Goal: Task Accomplishment & Management: Complete application form

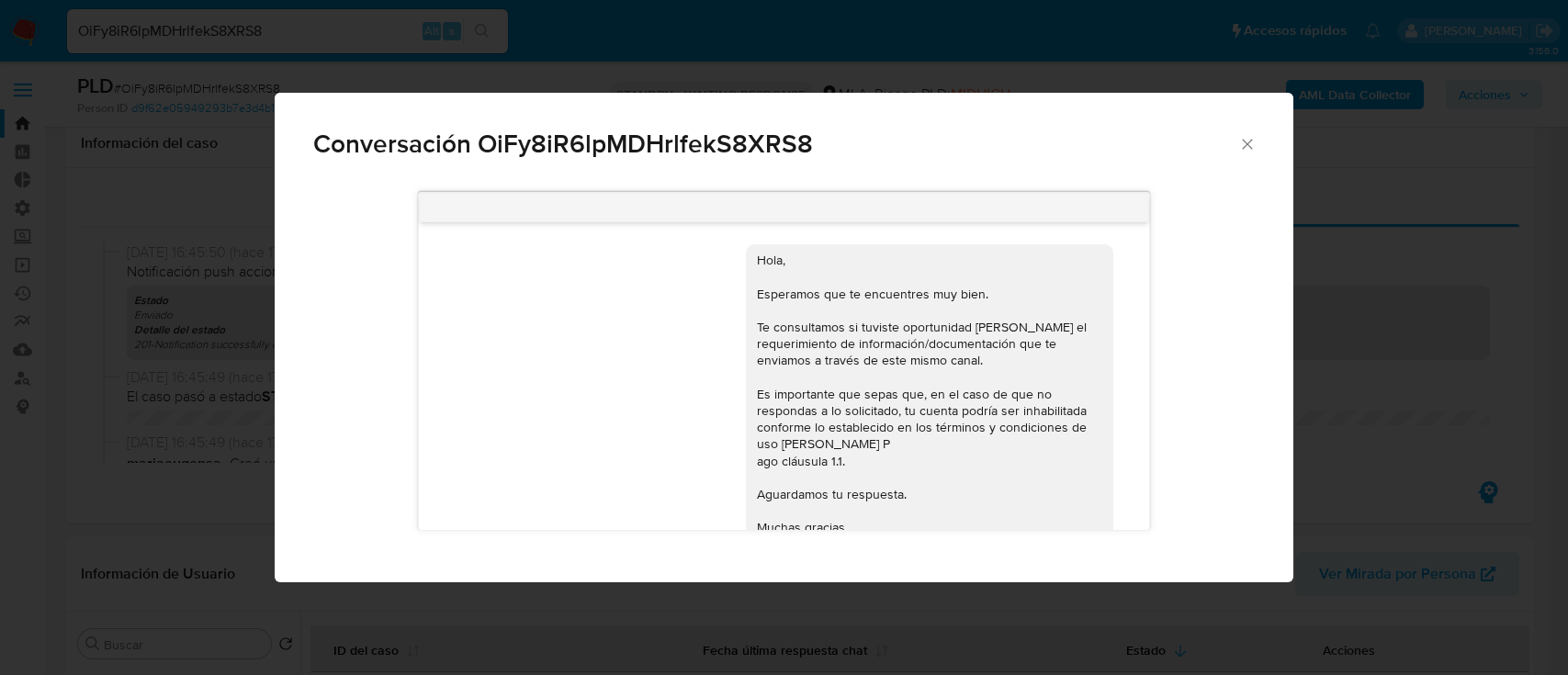
select select "10"
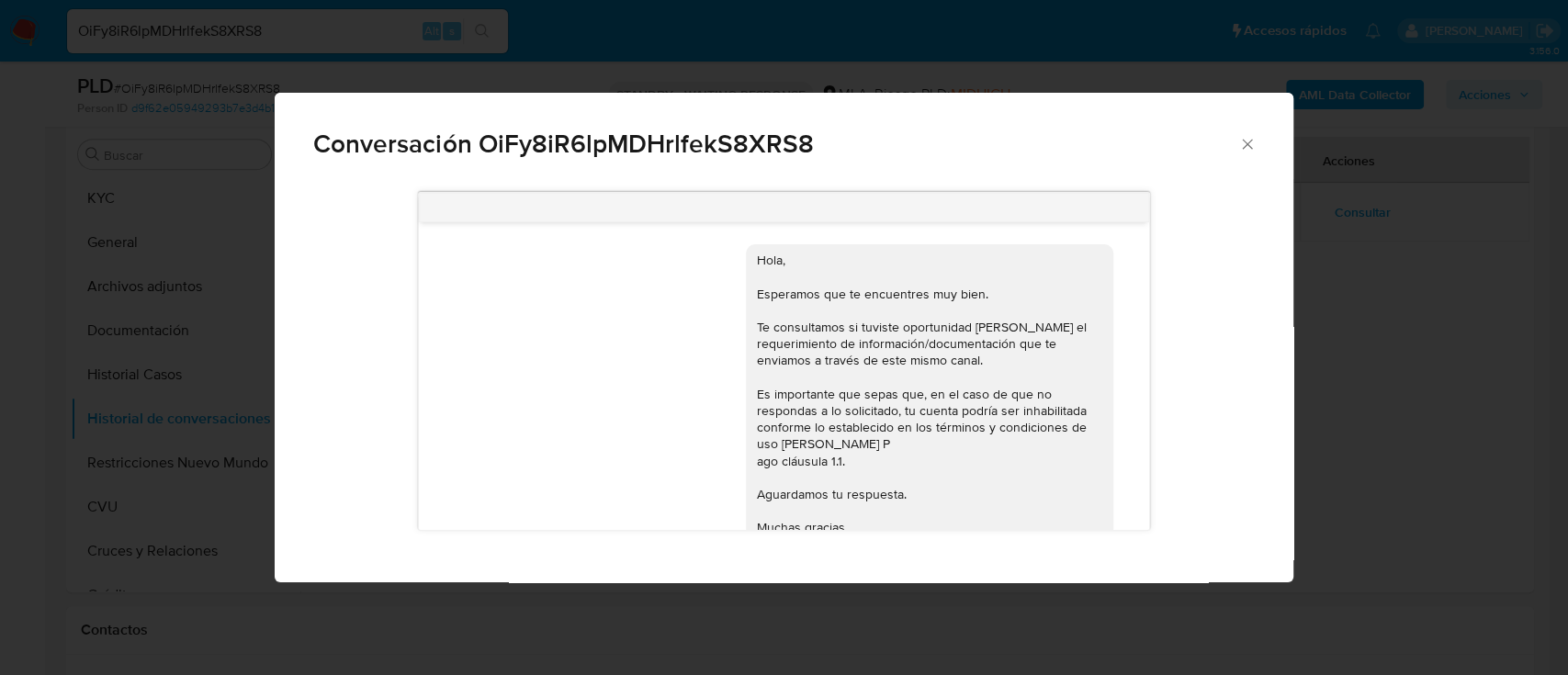
scroll to position [1404, 0]
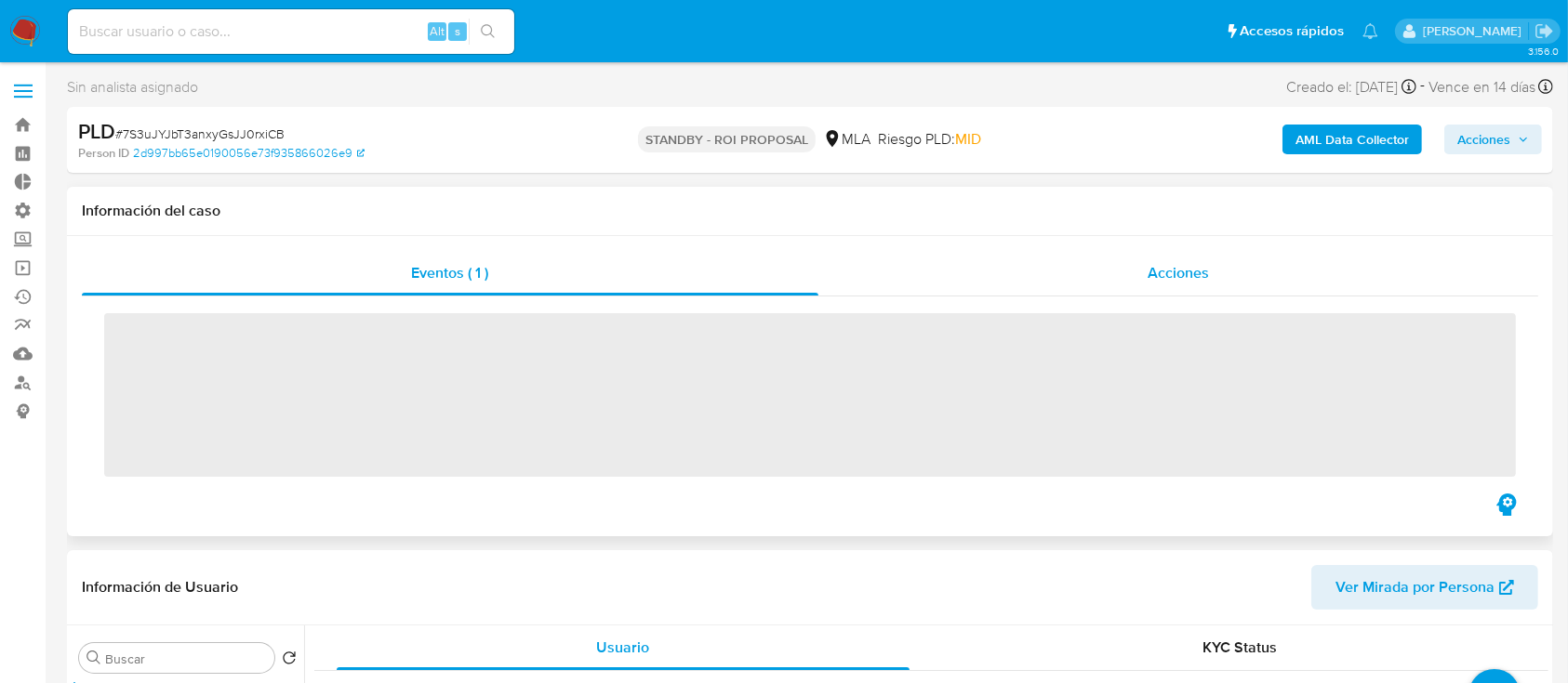
click at [1159, 255] on div "Acciones" at bounding box center [1178, 273] width 721 height 44
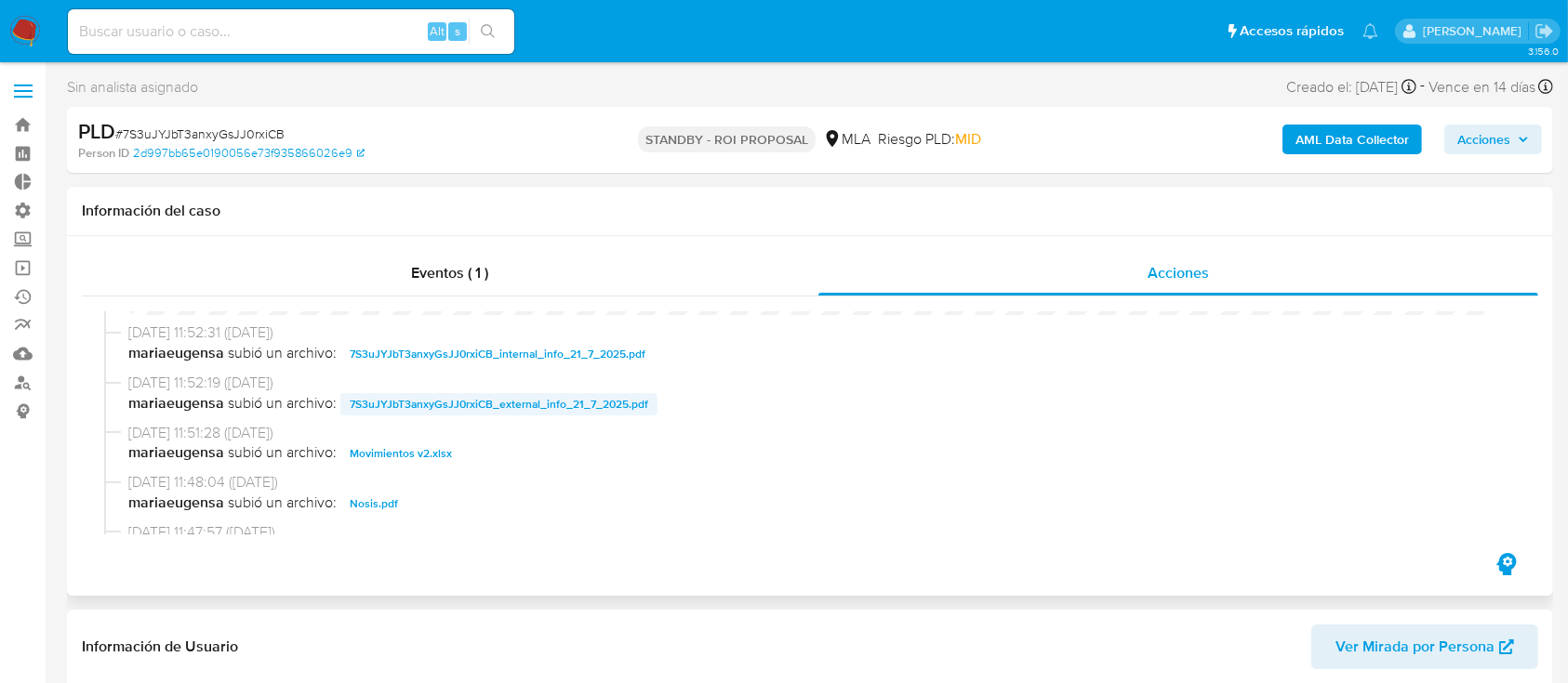
select select "10"
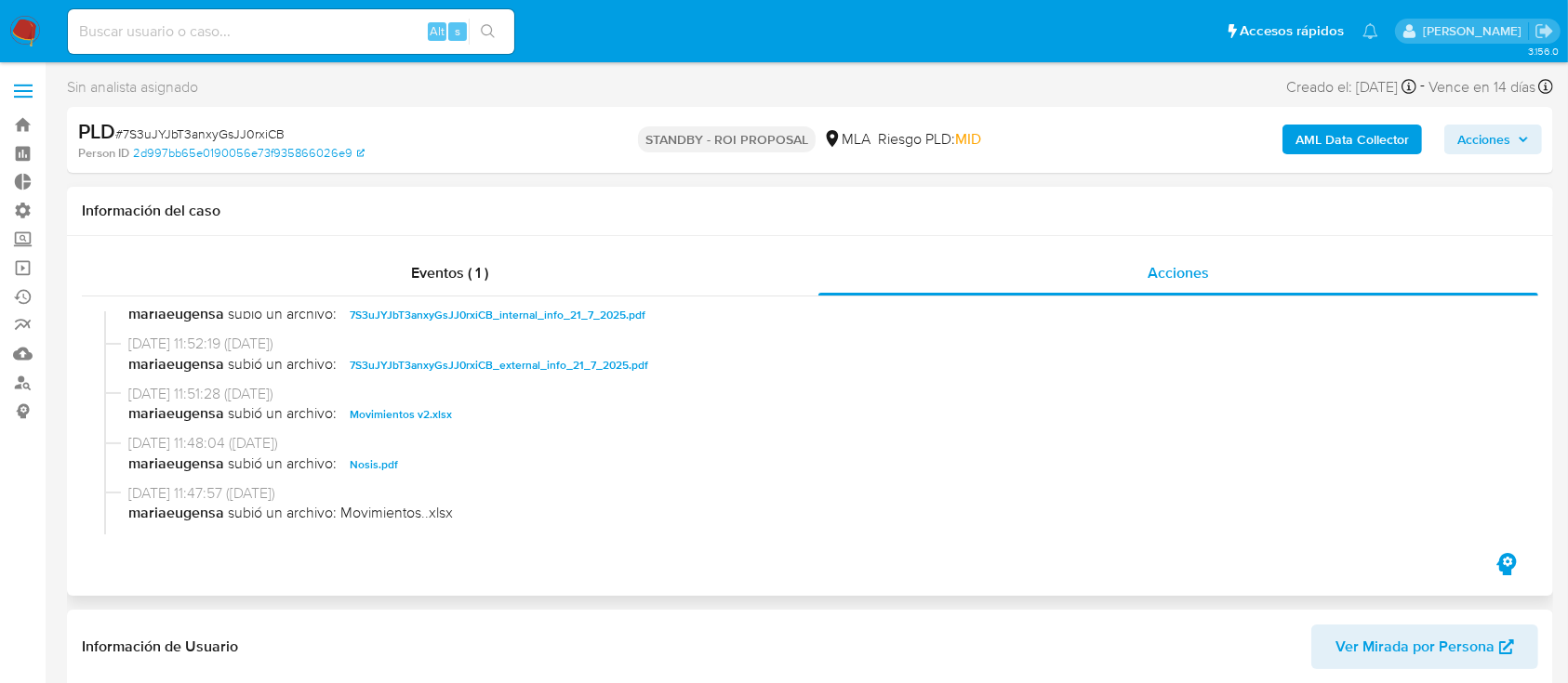
click at [432, 416] on span "Movimientos v2.xlsx" at bounding box center [401, 415] width 102 height 23
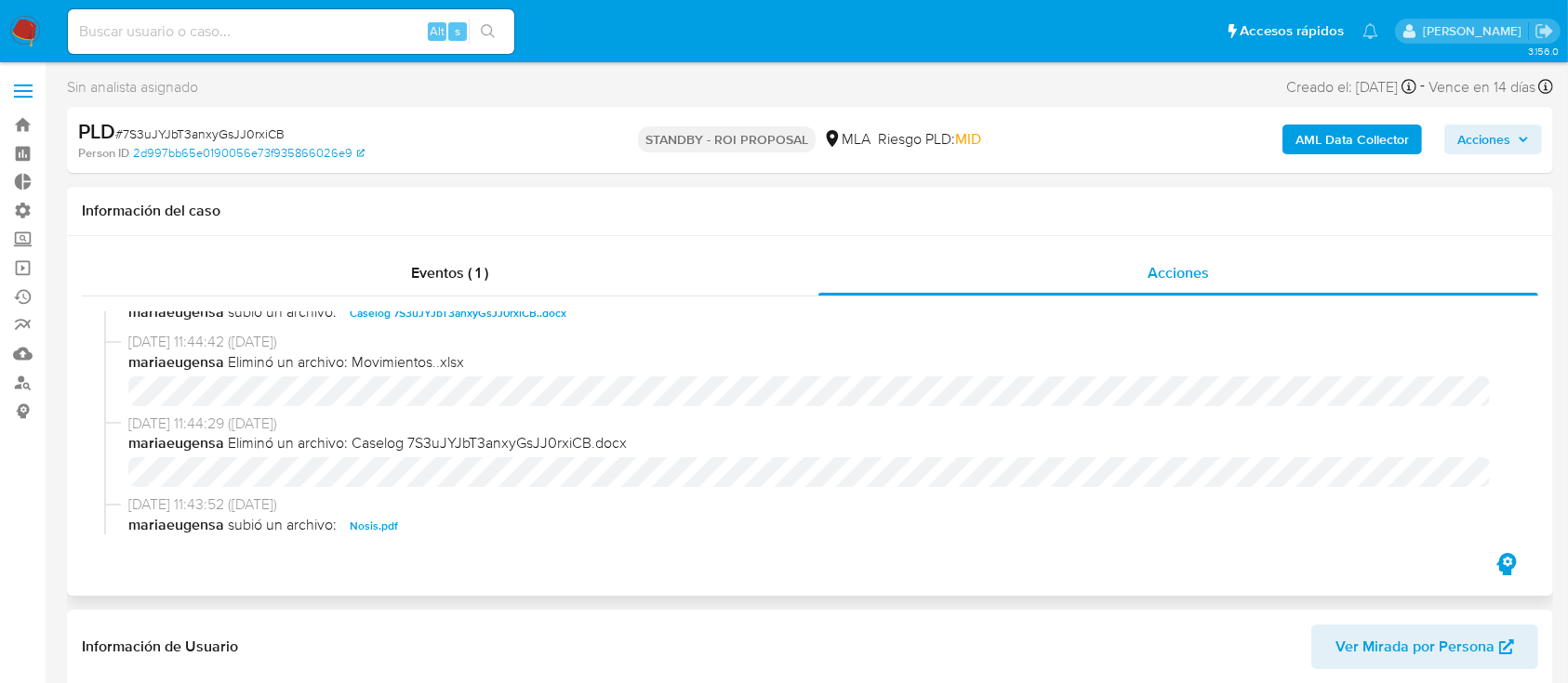
click at [424, 312] on span "Caselog 7S3uJYJbT3anxyGsJJ0rxiCB..docx" at bounding box center [459, 313] width 217 height 23
click at [238, 135] on span "# 7S3uJYJbT3anxyGsJJ0rxiCB" at bounding box center [199, 134] width 169 height 19
copy span "7S3uJYJbT3anxyGsJJ0rxiCB"
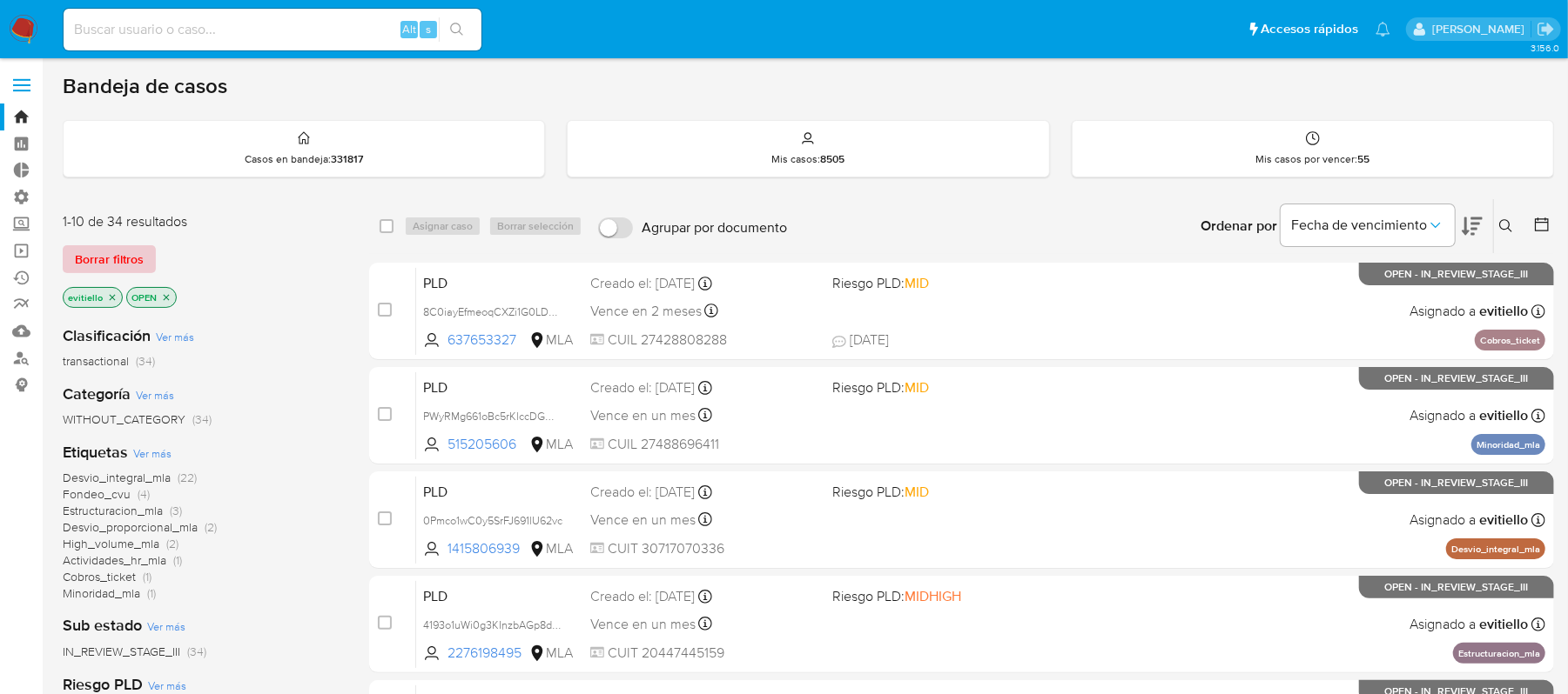
click at [141, 259] on span "Borrar filtros" at bounding box center [110, 260] width 69 height 25
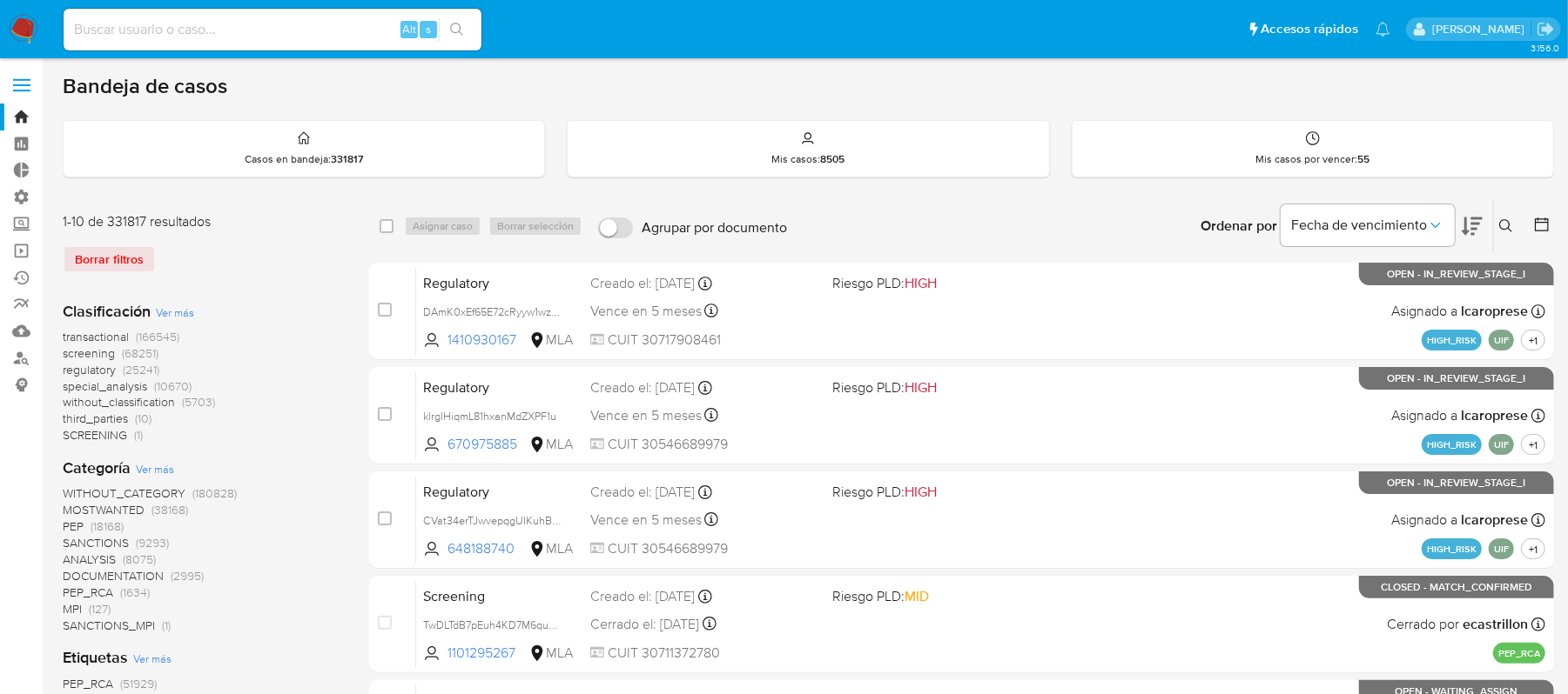
click at [1499, 219] on icon at bounding box center [1506, 226] width 14 height 14
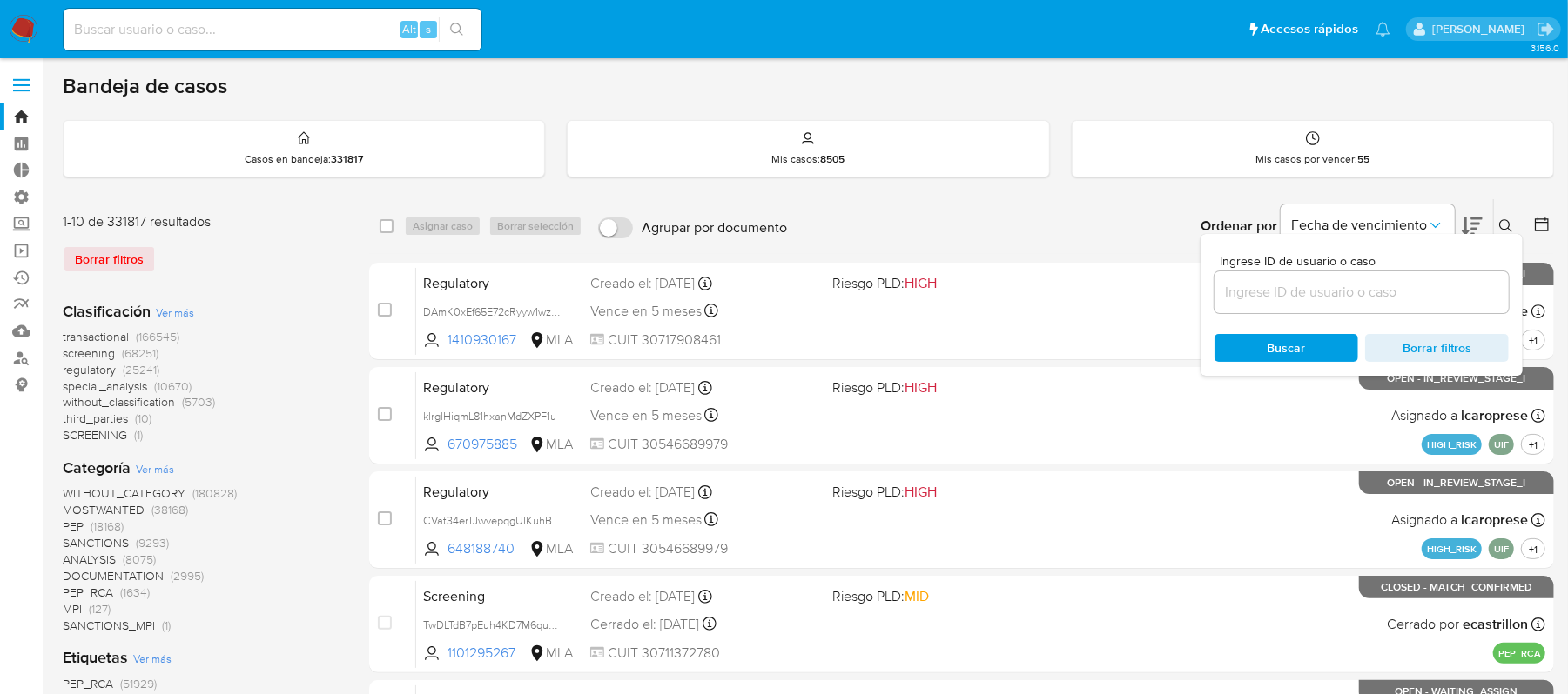
click at [1407, 285] on input at bounding box center [1361, 292] width 294 height 23
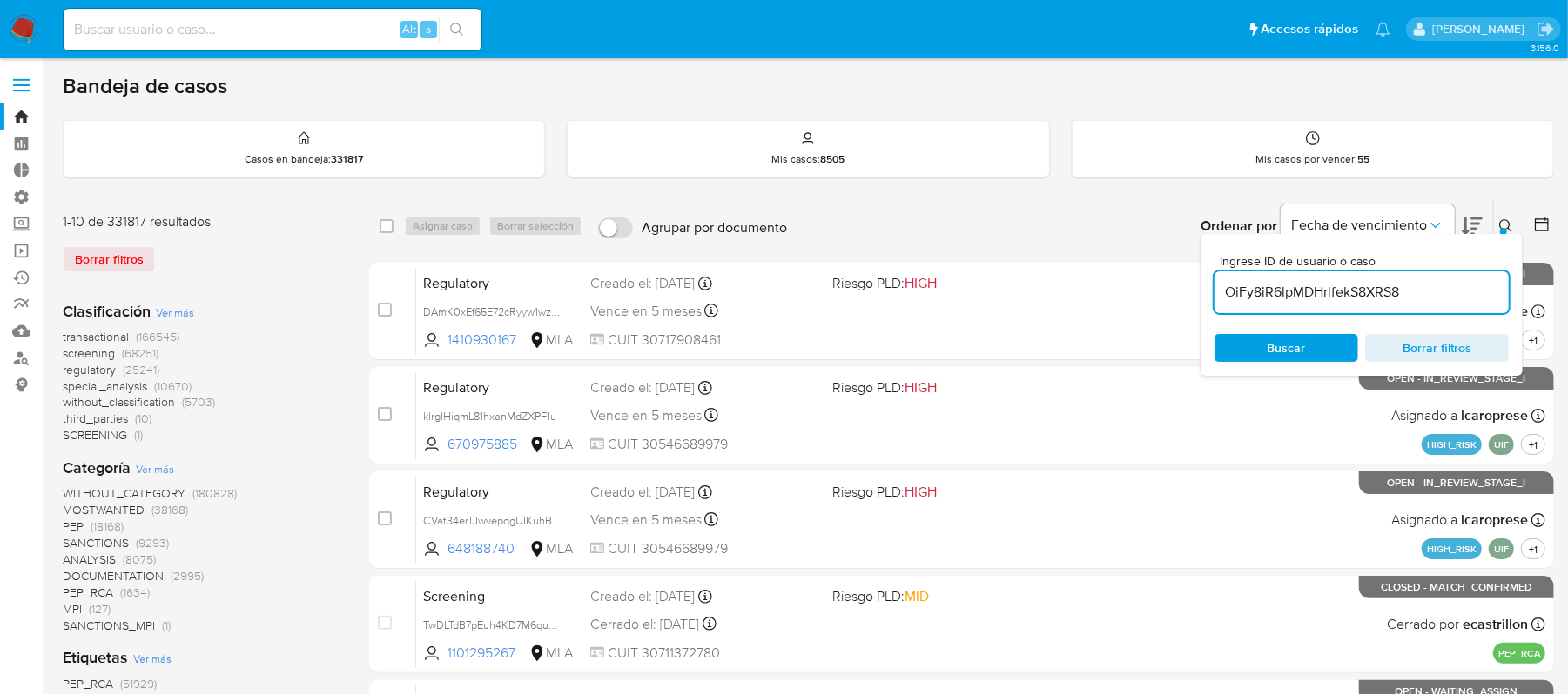
type input "OiFy8iR6lpMDHrlfekS8XRS8"
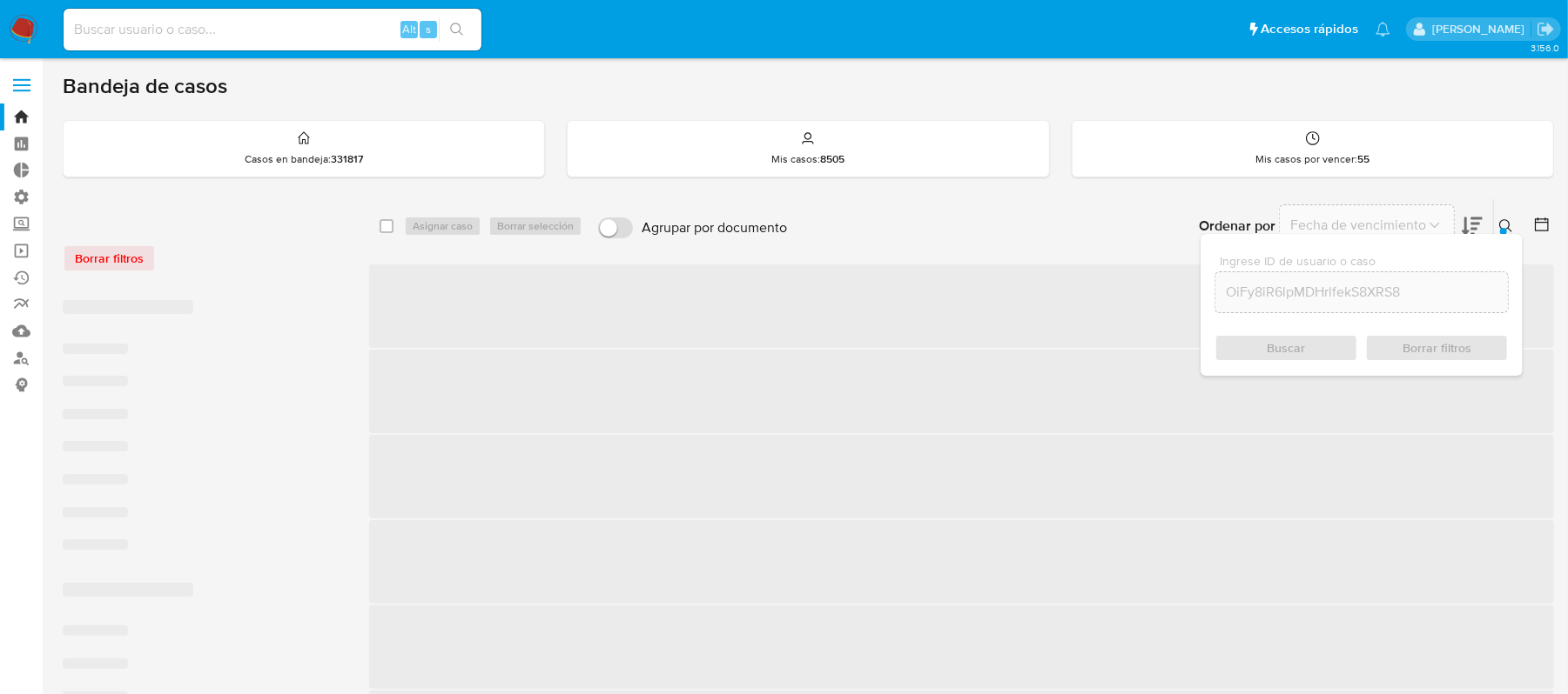
click at [1499, 226] on icon at bounding box center [1506, 226] width 14 height 14
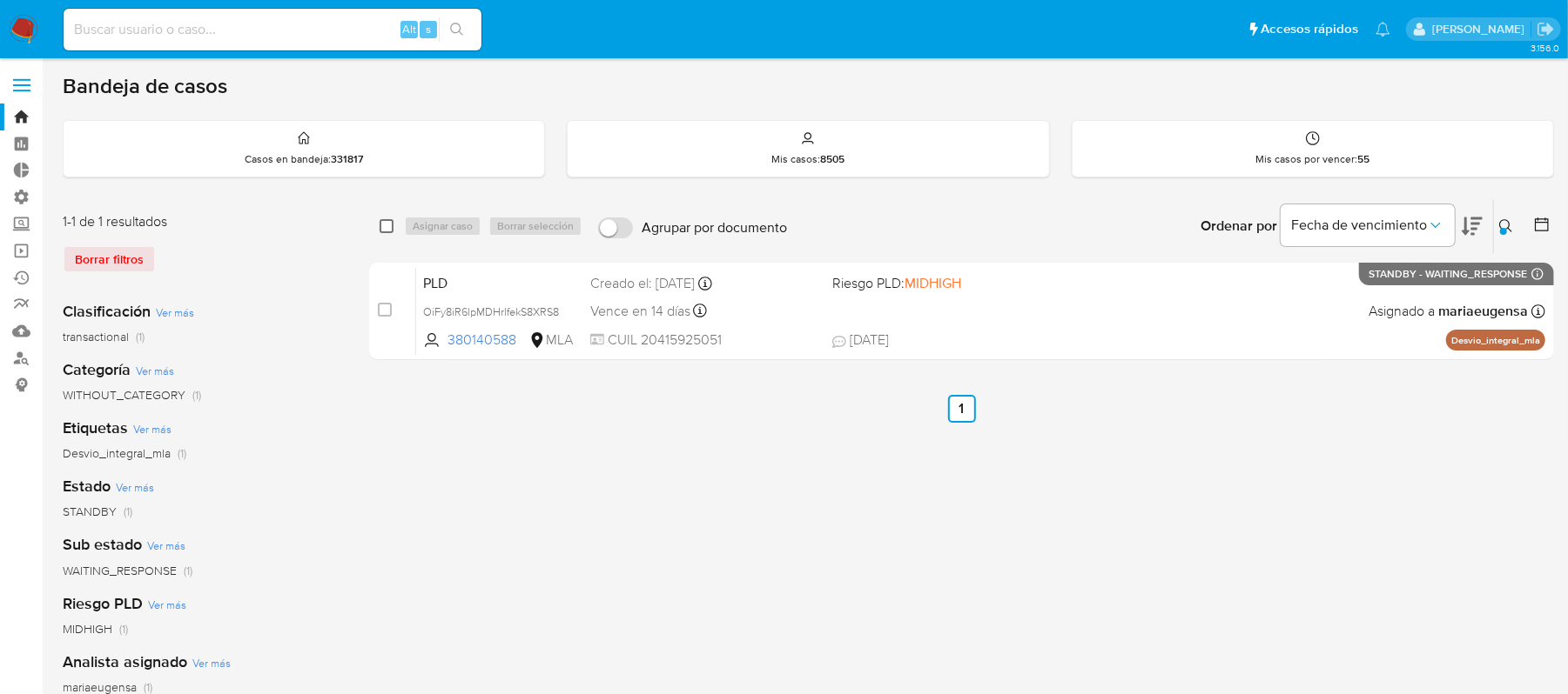
click at [384, 231] on input "checkbox" at bounding box center [387, 226] width 14 height 14
checkbox input "true"
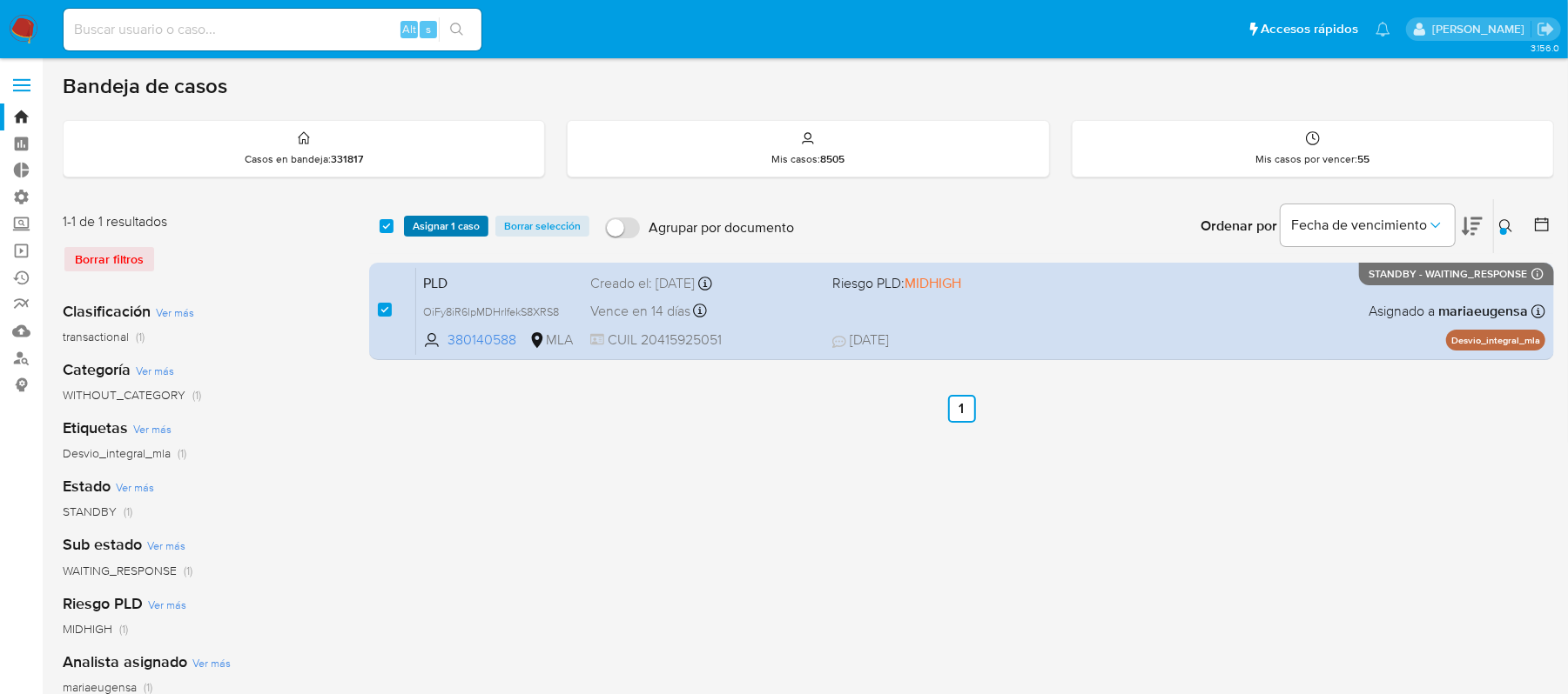
click at [439, 223] on span "Asignar 1 caso" at bounding box center [446, 226] width 67 height 18
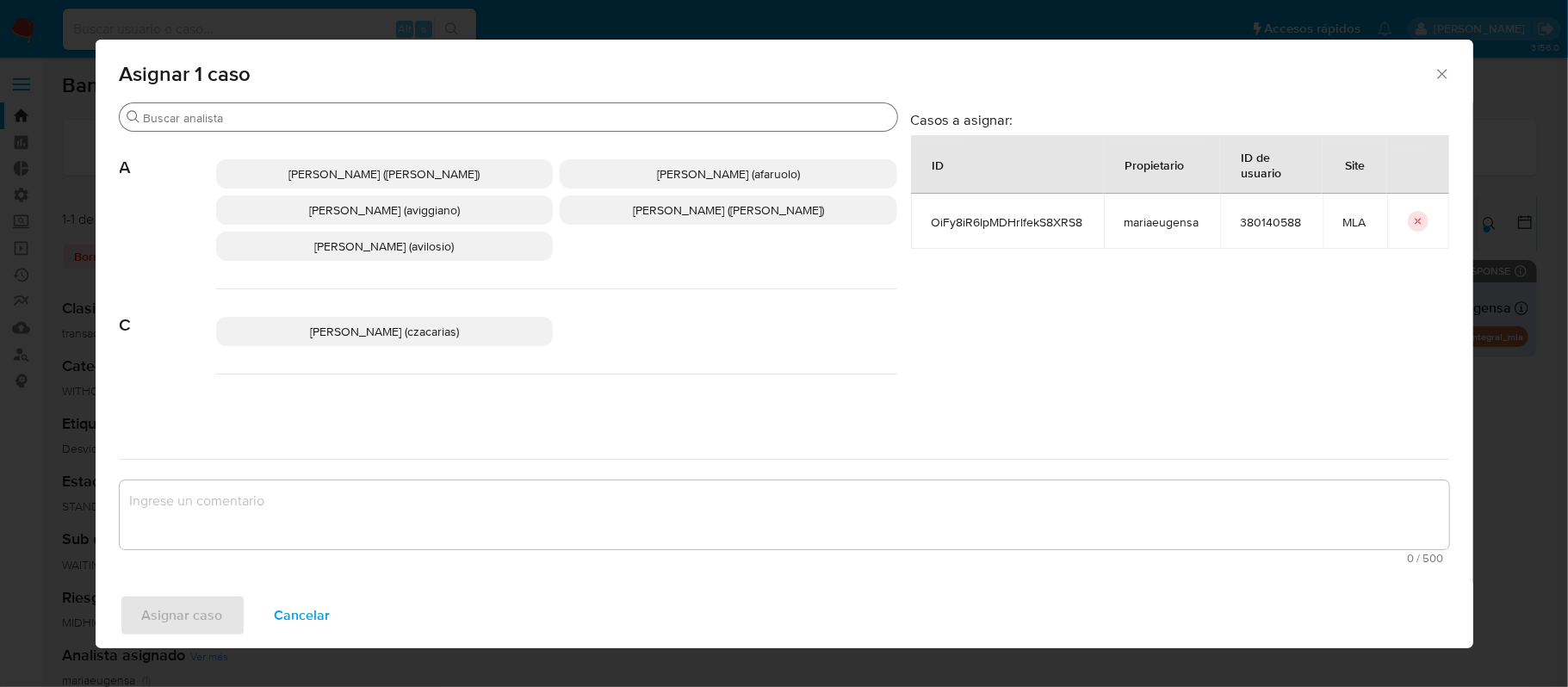
click at [289, 122] on input "Buscar" at bounding box center [517, 118] width 746 height 16
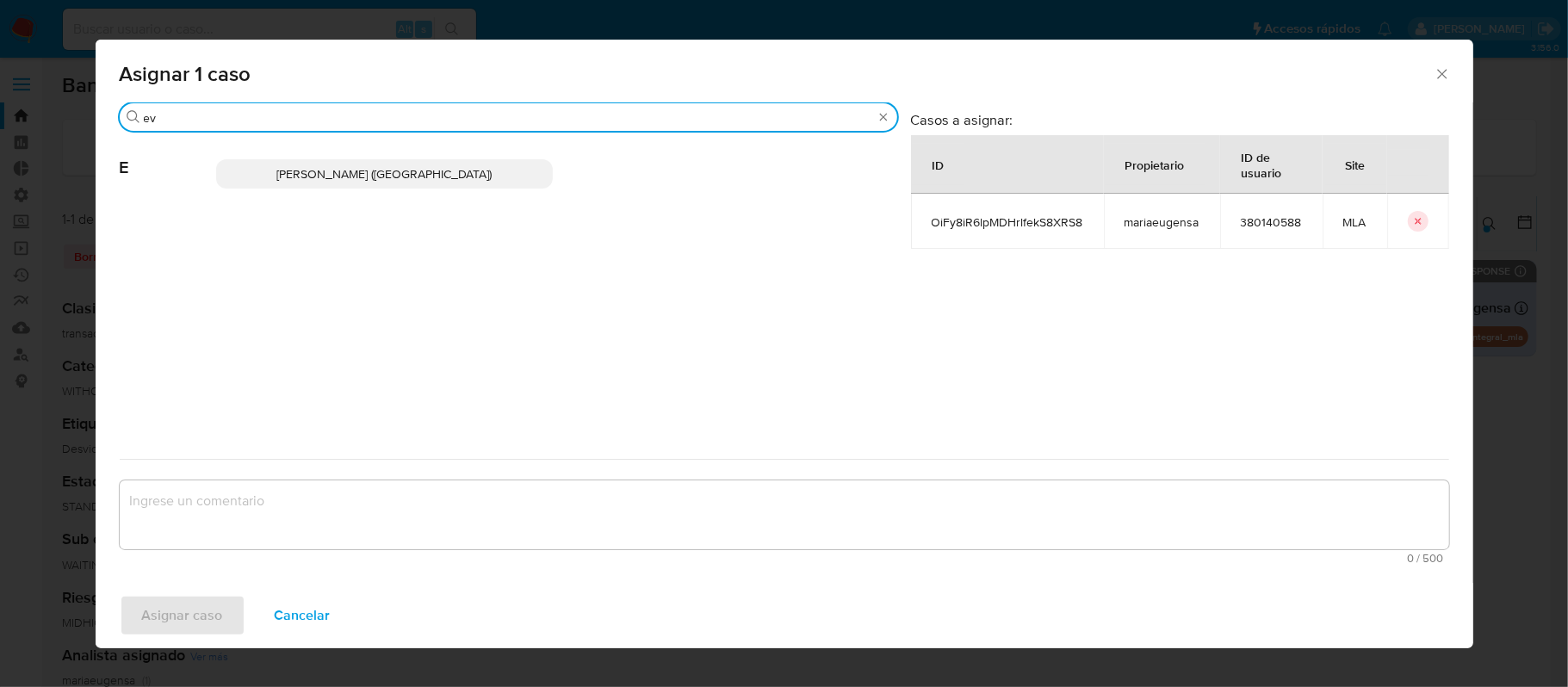
type input "ev"
click at [335, 165] on span "Emmanuel Hernan Vitiello (evitiello)" at bounding box center [383, 174] width 215 height 17
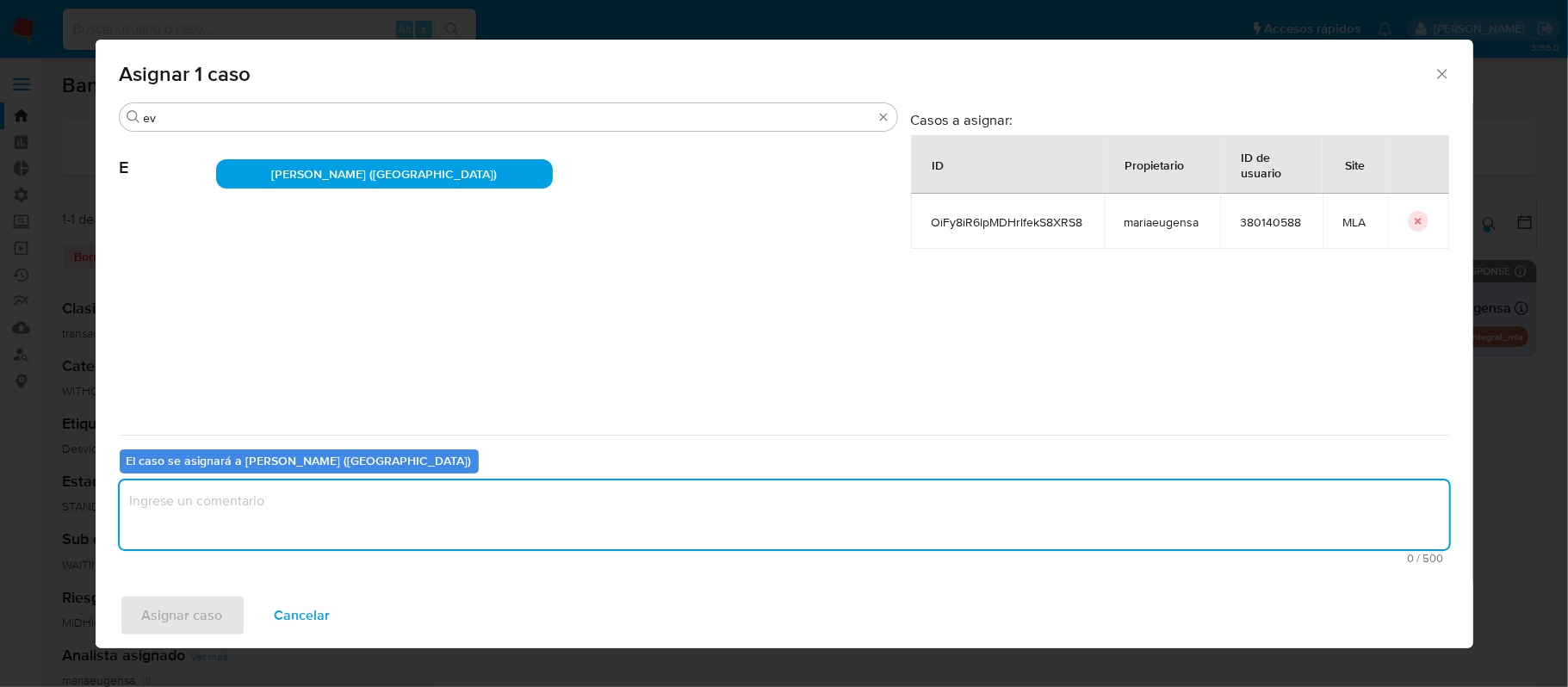
click at [231, 517] on textarea "assign-modal" at bounding box center [784, 515] width 1330 height 69
click at [204, 608] on span "Asignar caso" at bounding box center [183, 615] width 81 height 38
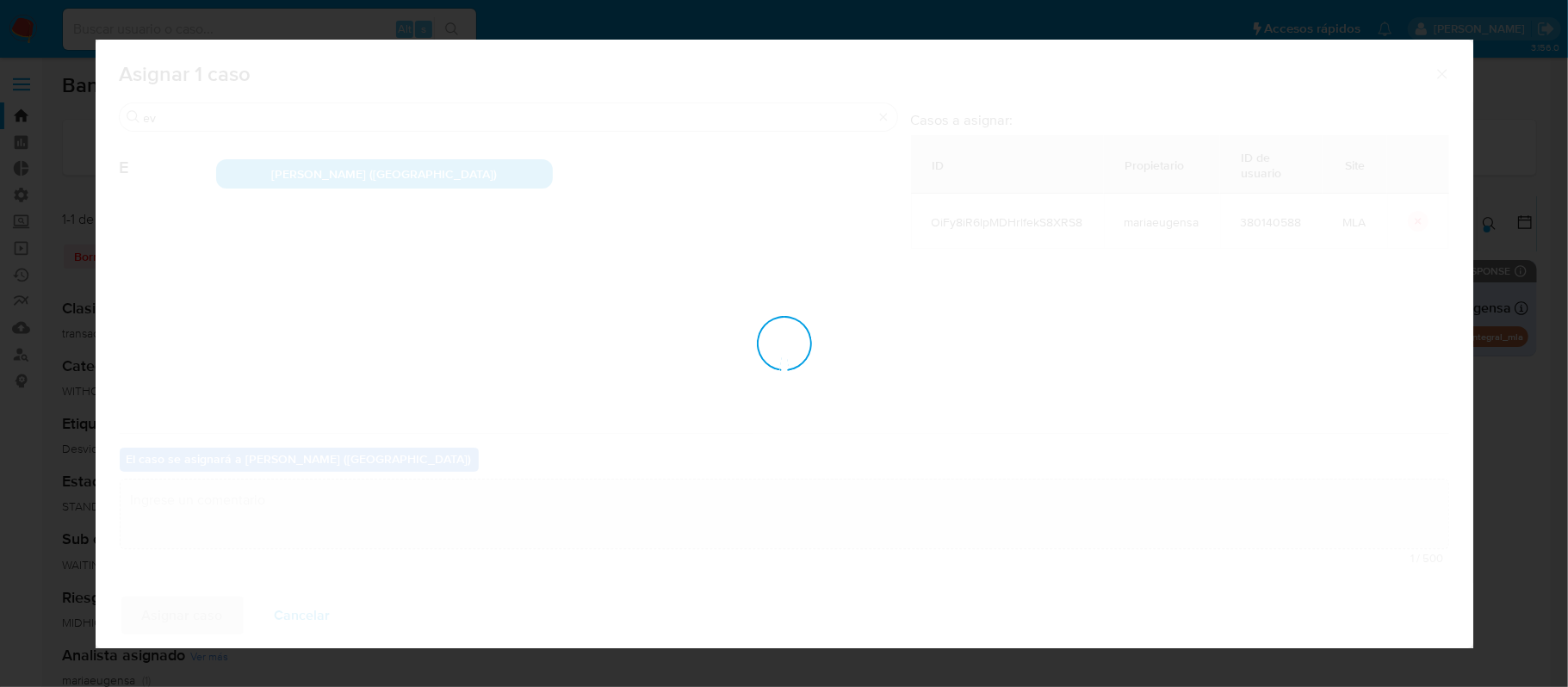
checkbox input "false"
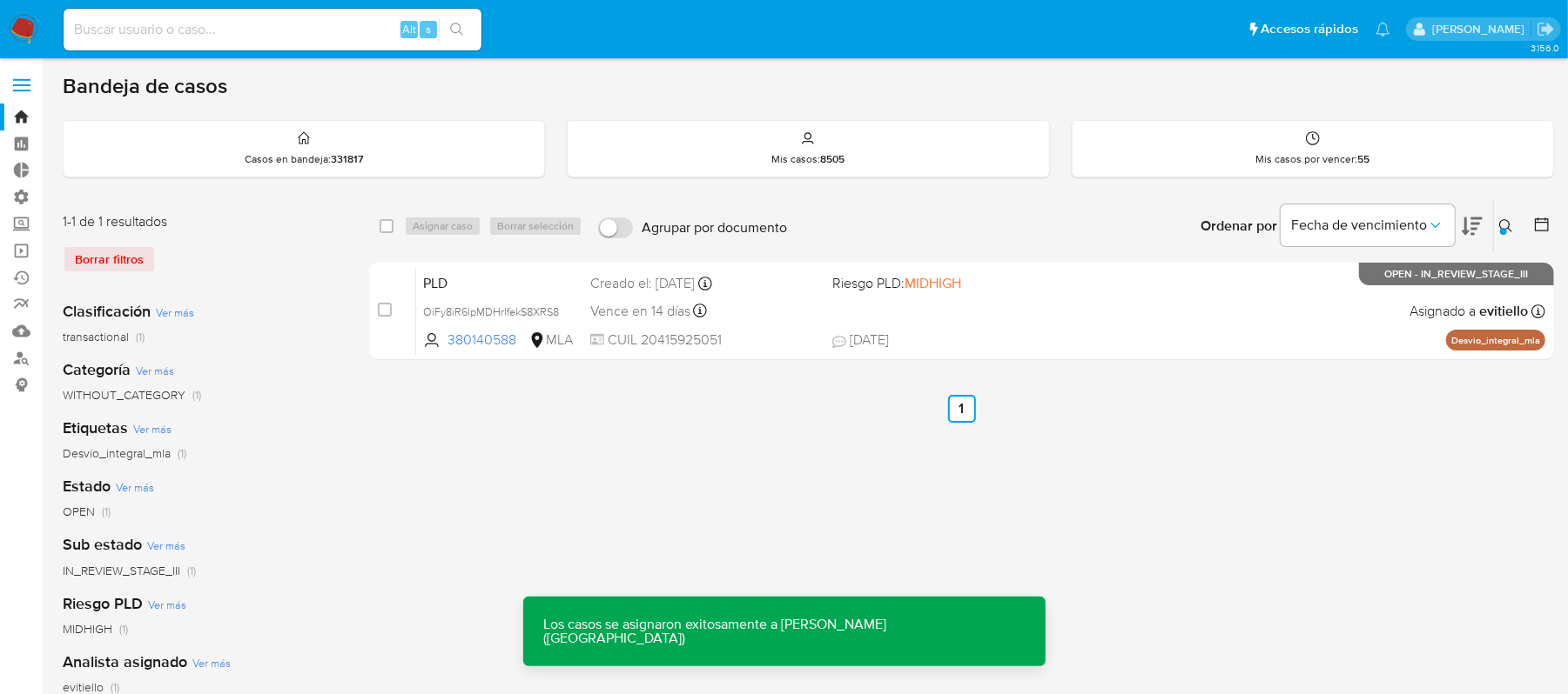
click at [1040, 307] on div "PLD OiFy8iR6lpMDHrlfekS8XRS8 380140588 MLA Riesgo PLD: MIDHIGH Creado el: 12/06…" at bounding box center [981, 312] width 1129 height 88
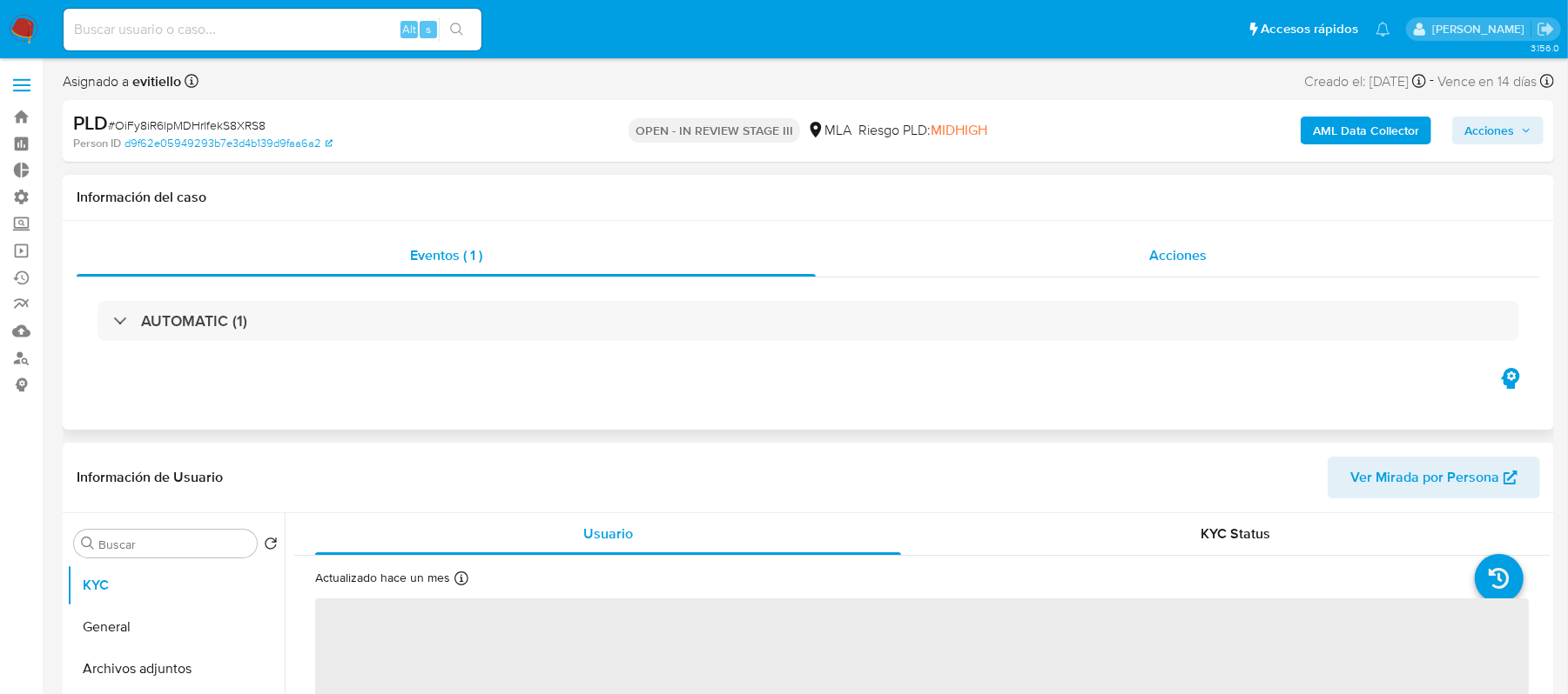
click at [1221, 249] on div "Acciones" at bounding box center [1178, 255] width 724 height 41
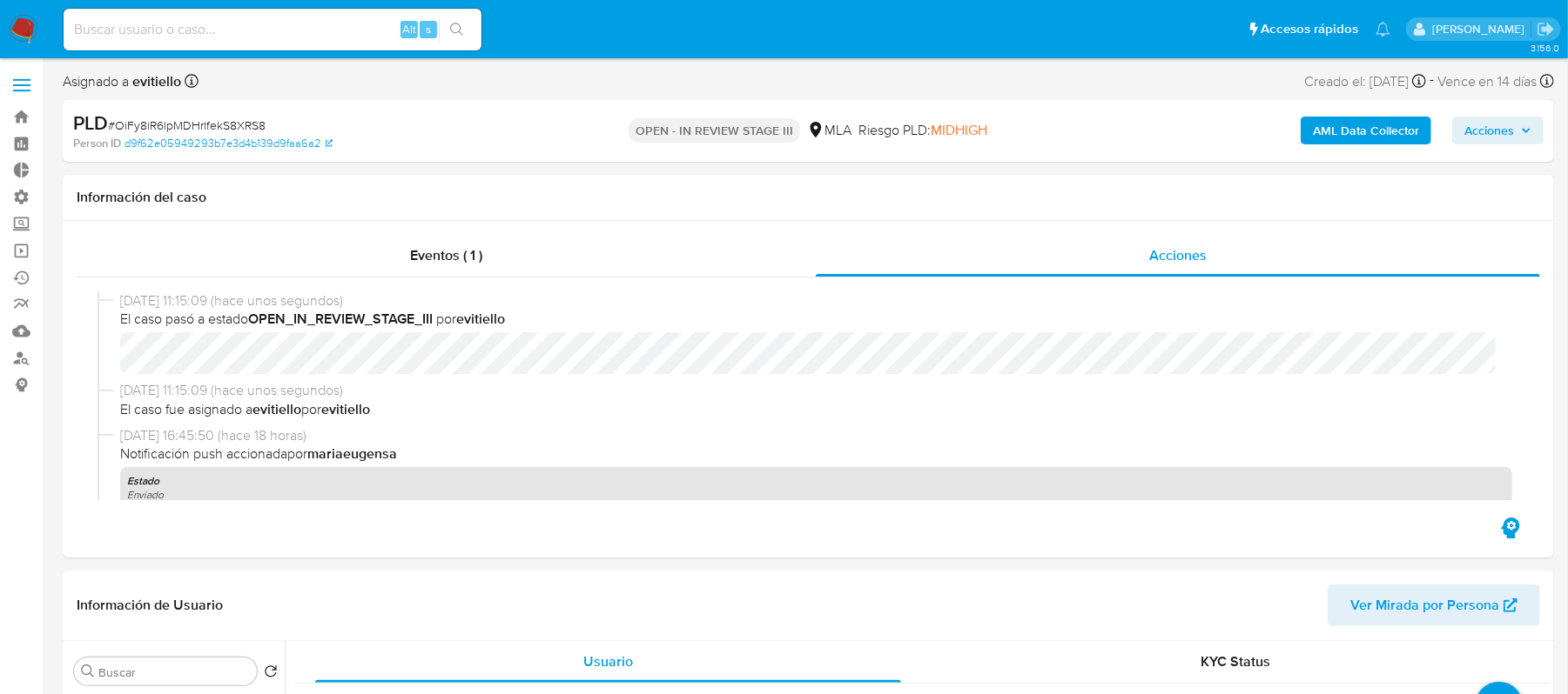
select select "10"
click at [1495, 133] on span "Acciones" at bounding box center [1489, 131] width 49 height 28
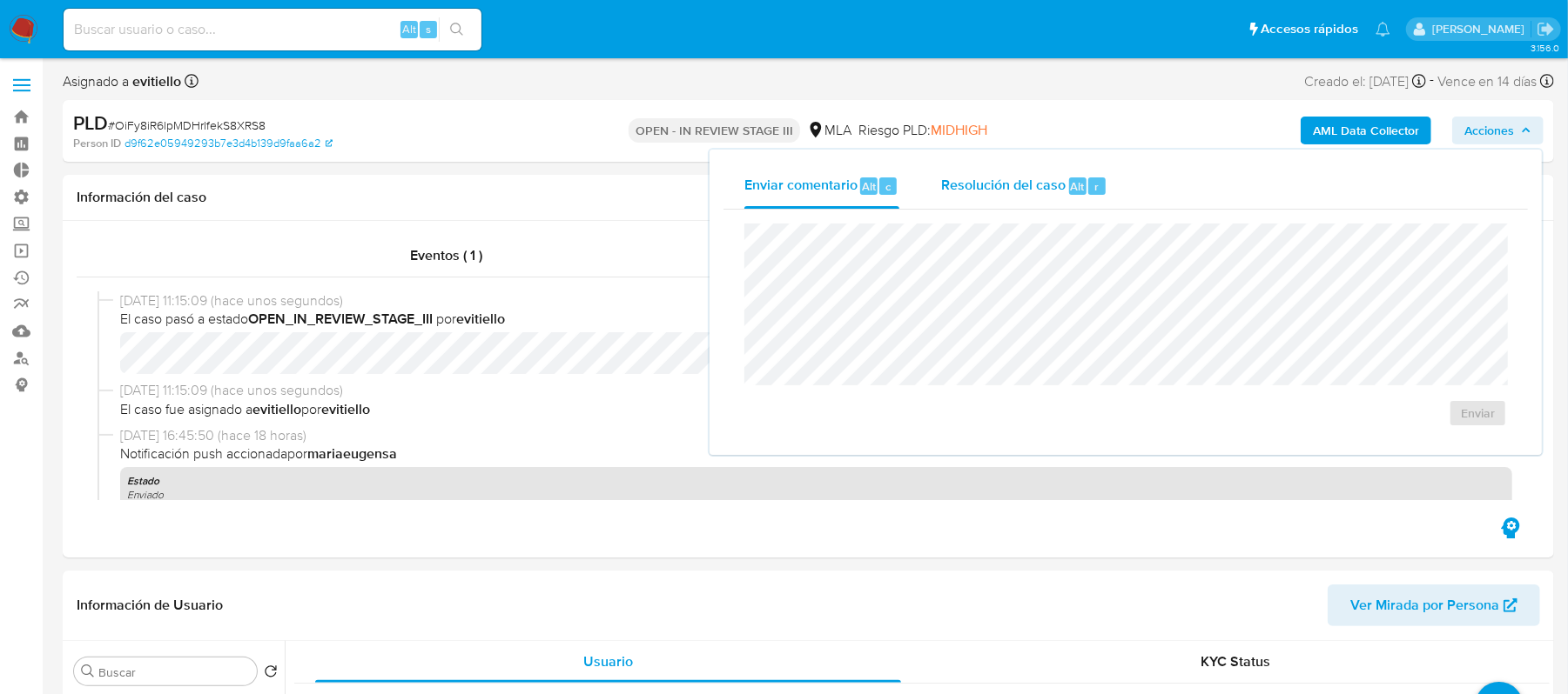
click at [1020, 188] on span "Resolución del caso" at bounding box center [1003, 185] width 125 height 20
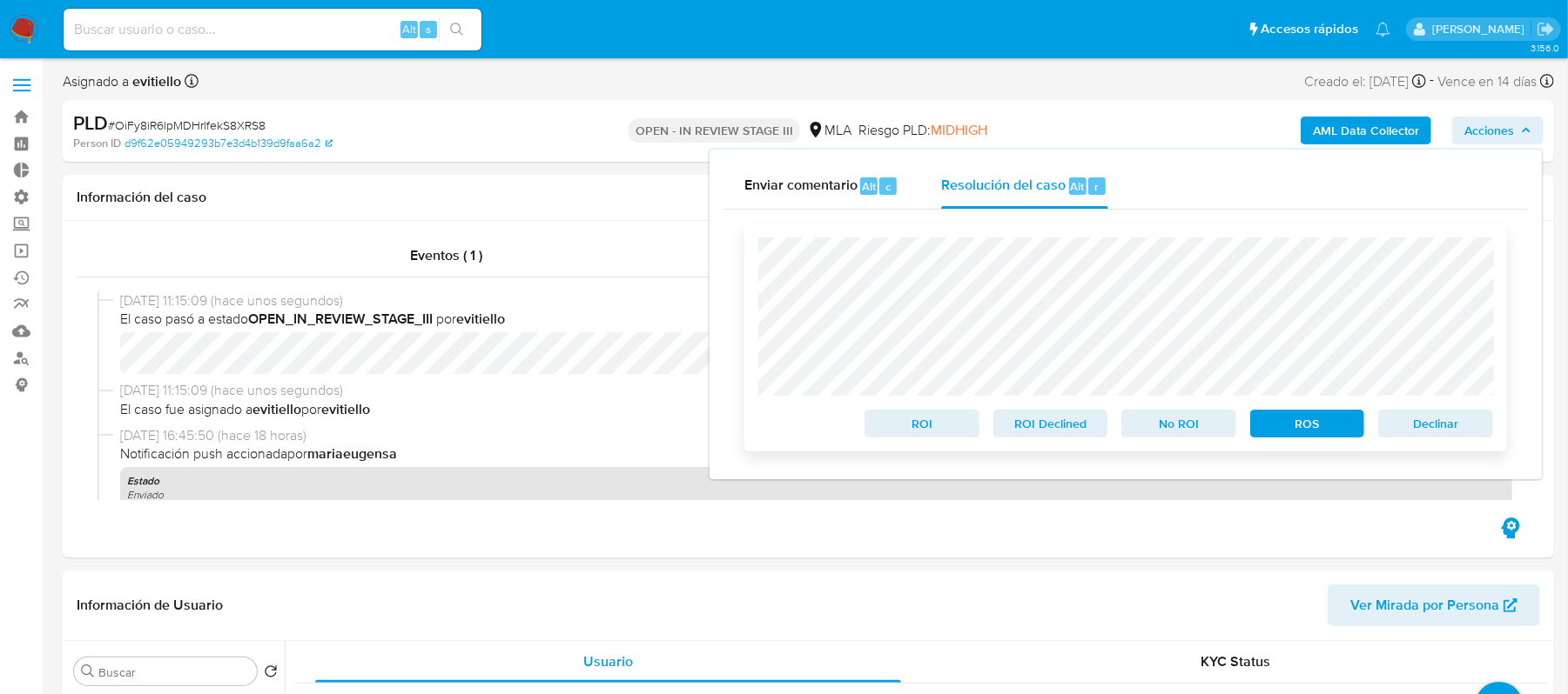
click at [1409, 425] on span "Declinar" at bounding box center [1435, 424] width 90 height 25
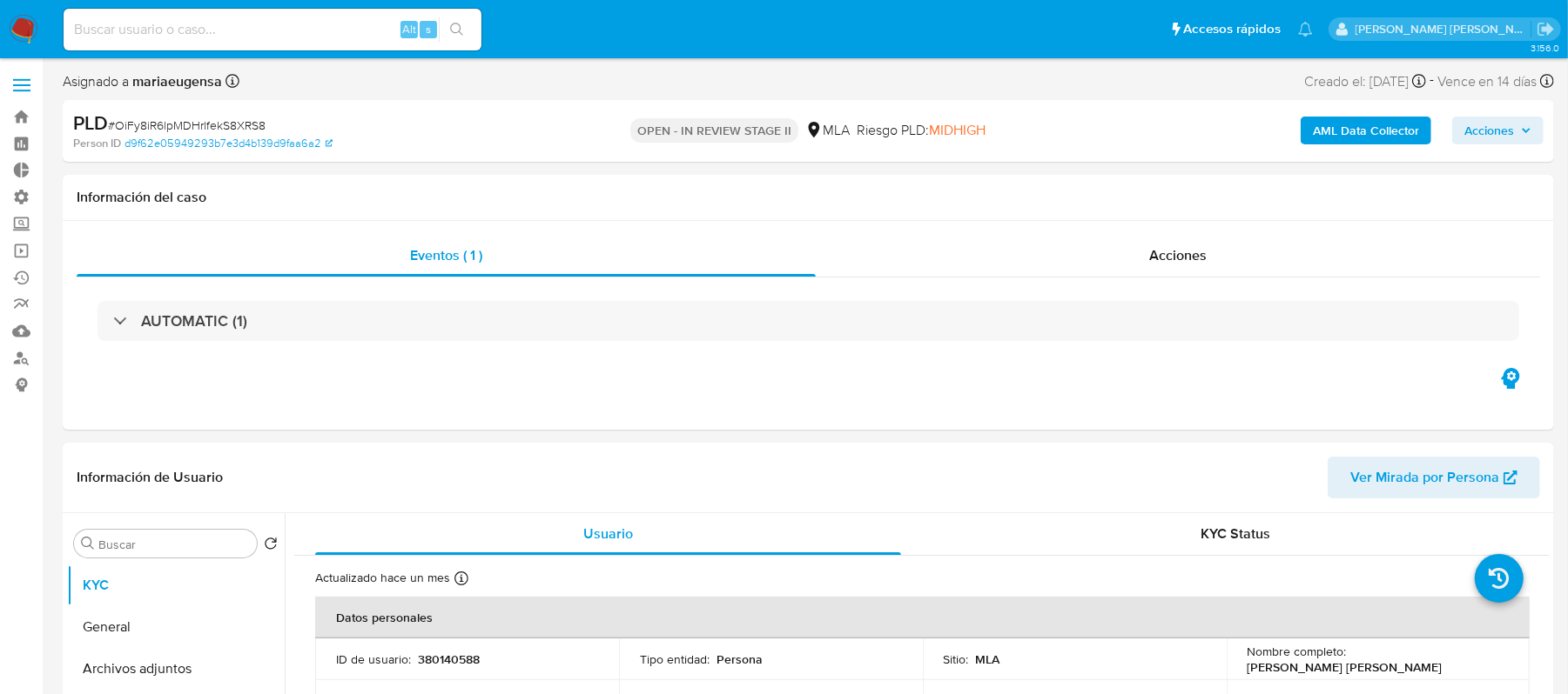
select select "10"
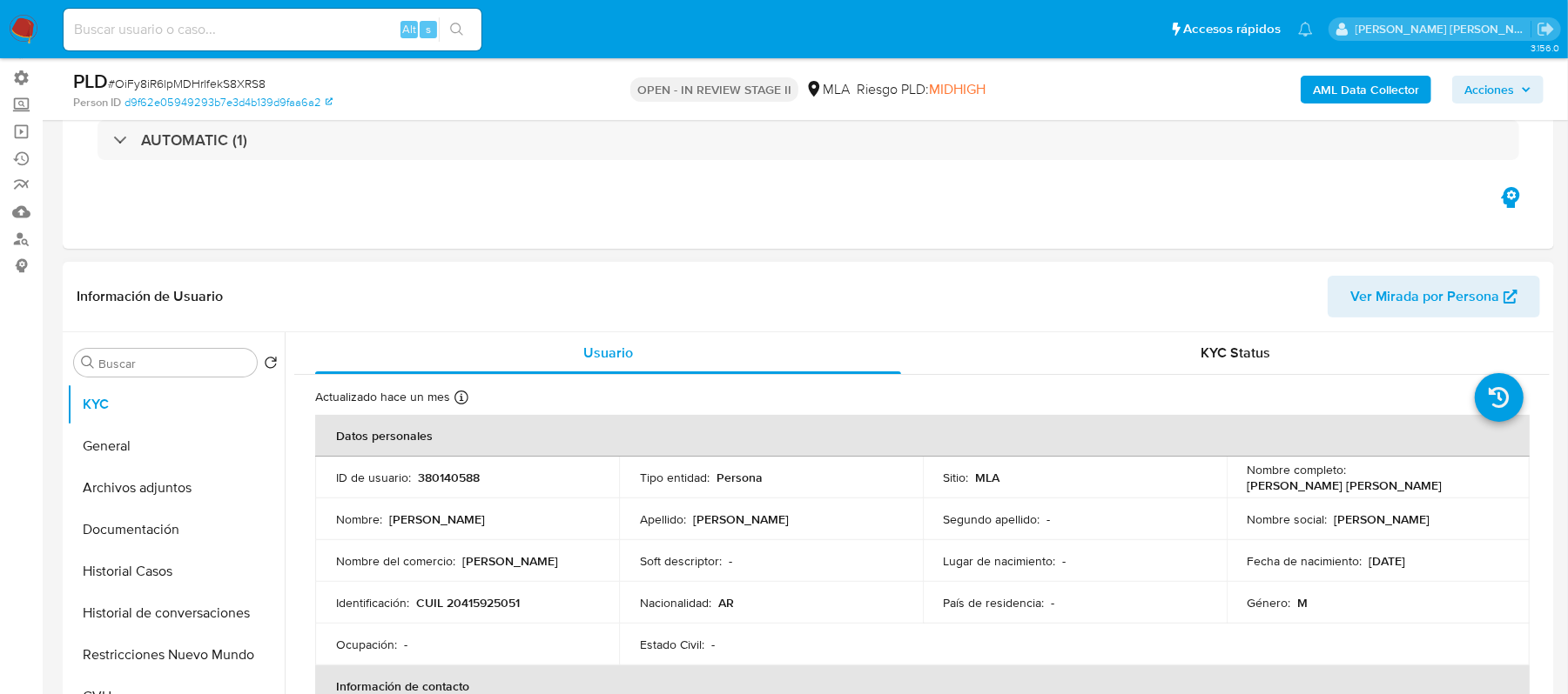
scroll to position [231, 0]
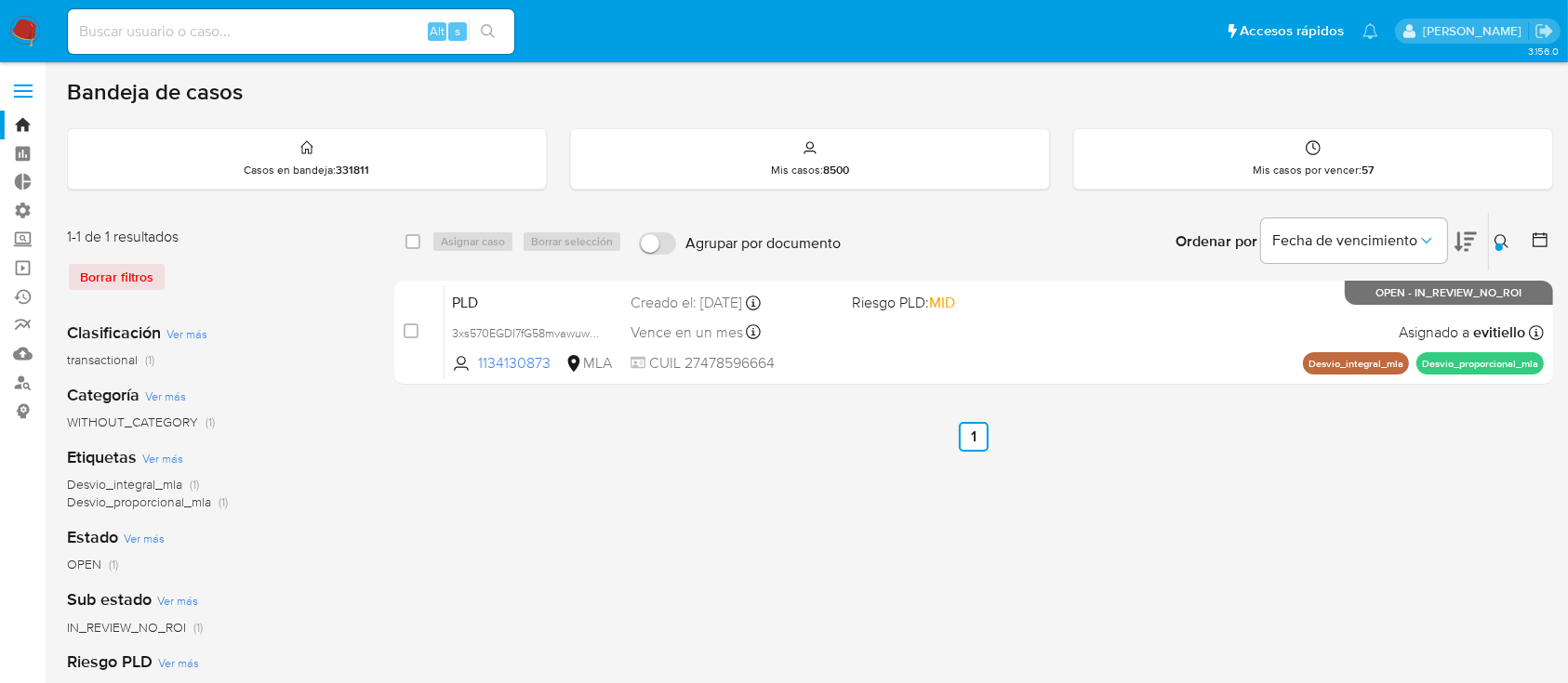
click at [1506, 242] on icon at bounding box center [1502, 242] width 15 height 15
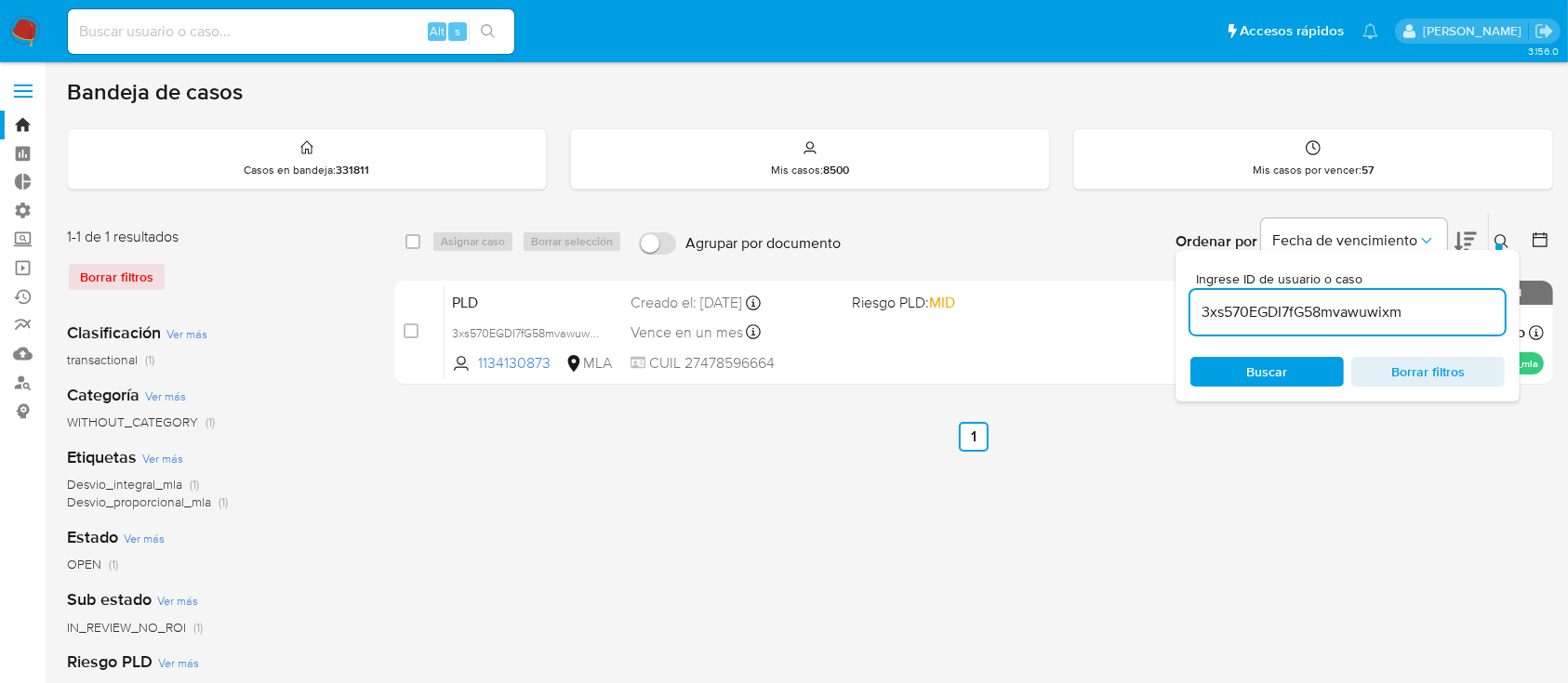
click at [1433, 300] on input "3xs570EGDI7fG58mvawuwixm" at bounding box center [1346, 312] width 314 height 25
click at [1433, 301] on input "3xs570EGDI7fG58mvawuwixm" at bounding box center [1346, 312] width 314 height 25
type input "7S3uJYJbT3anxyGsJJ0rxiCB"
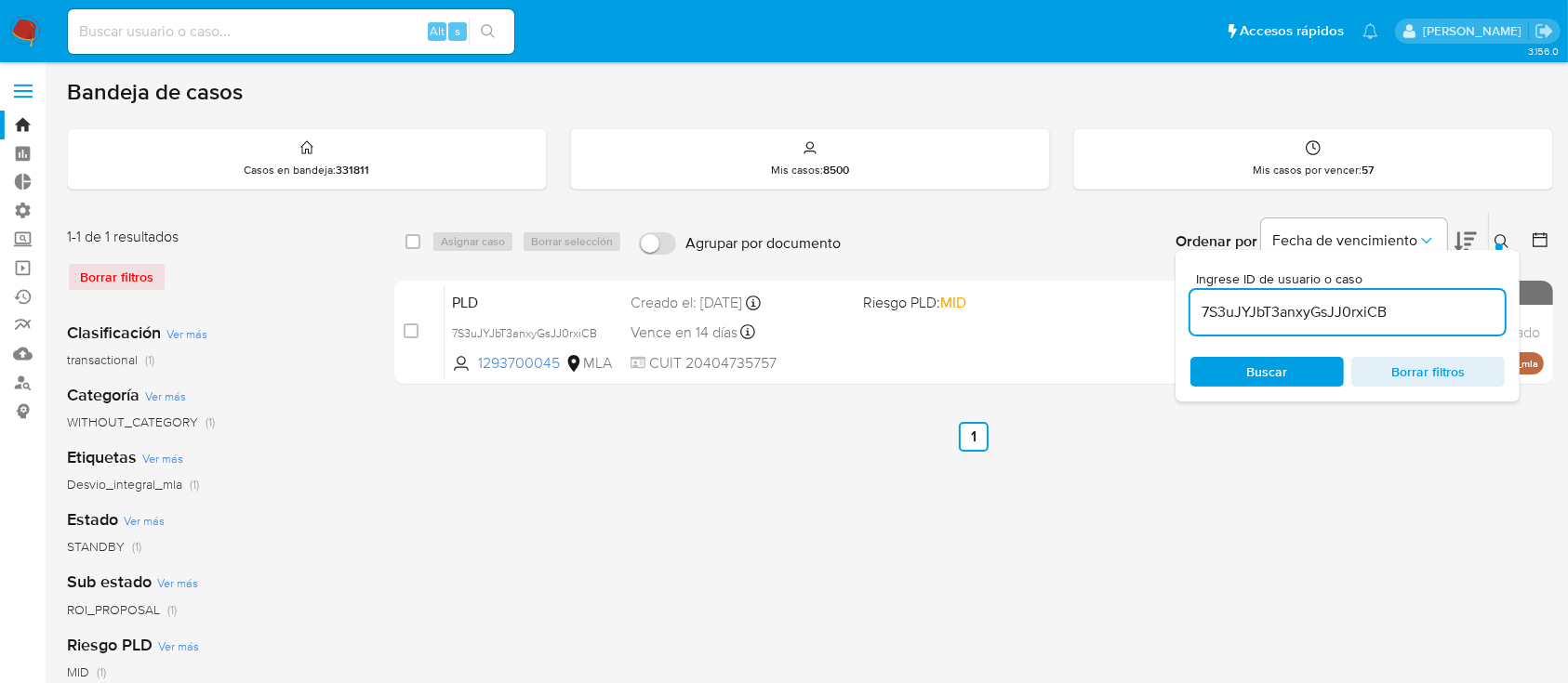
click at [1492, 241] on button at bounding box center [1504, 242] width 31 height 23
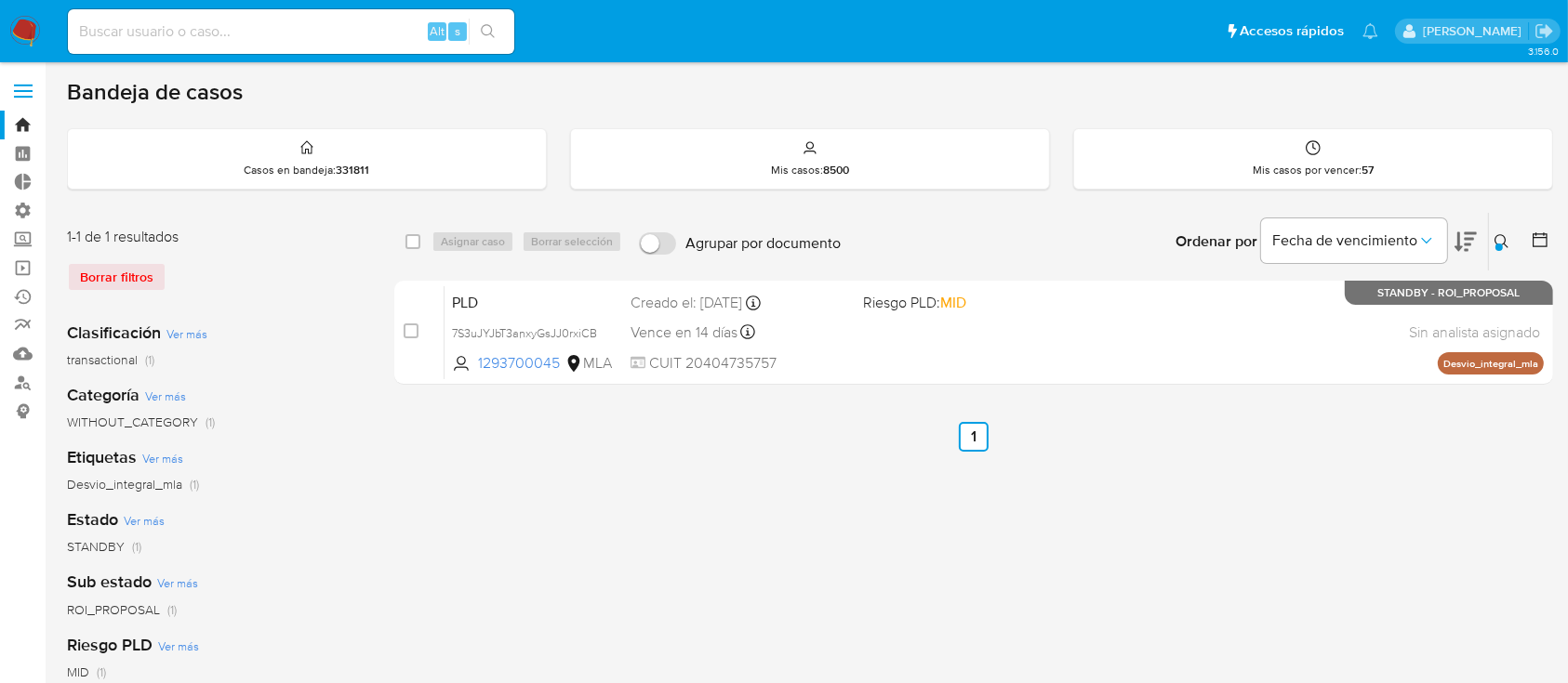
drag, startPoint x: 416, startPoint y: 242, endPoint x: 457, endPoint y: 238, distance: 41.2
click at [417, 242] on input "checkbox" at bounding box center [413, 242] width 15 height 15
checkbox input "true"
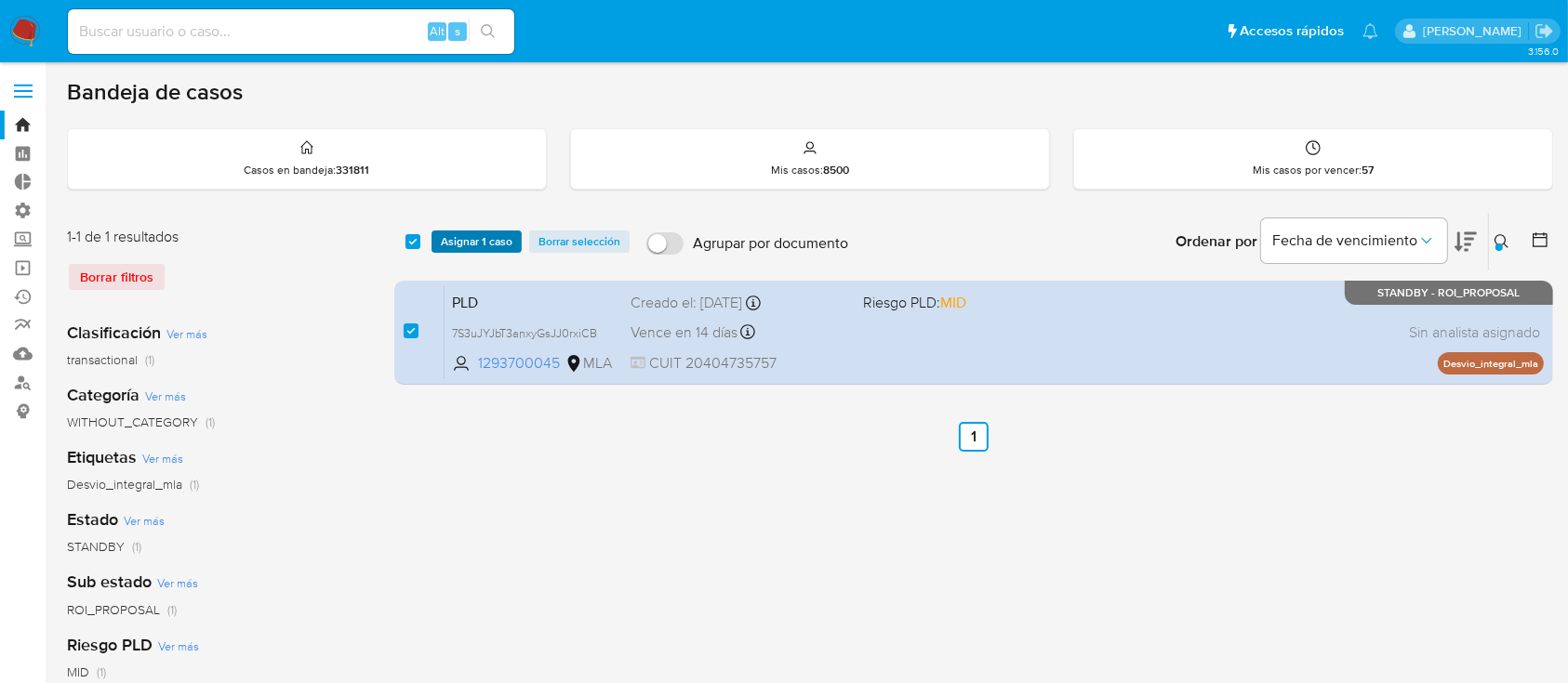
click at [469, 237] on span "Asignar 1 caso" at bounding box center [476, 242] width 72 height 19
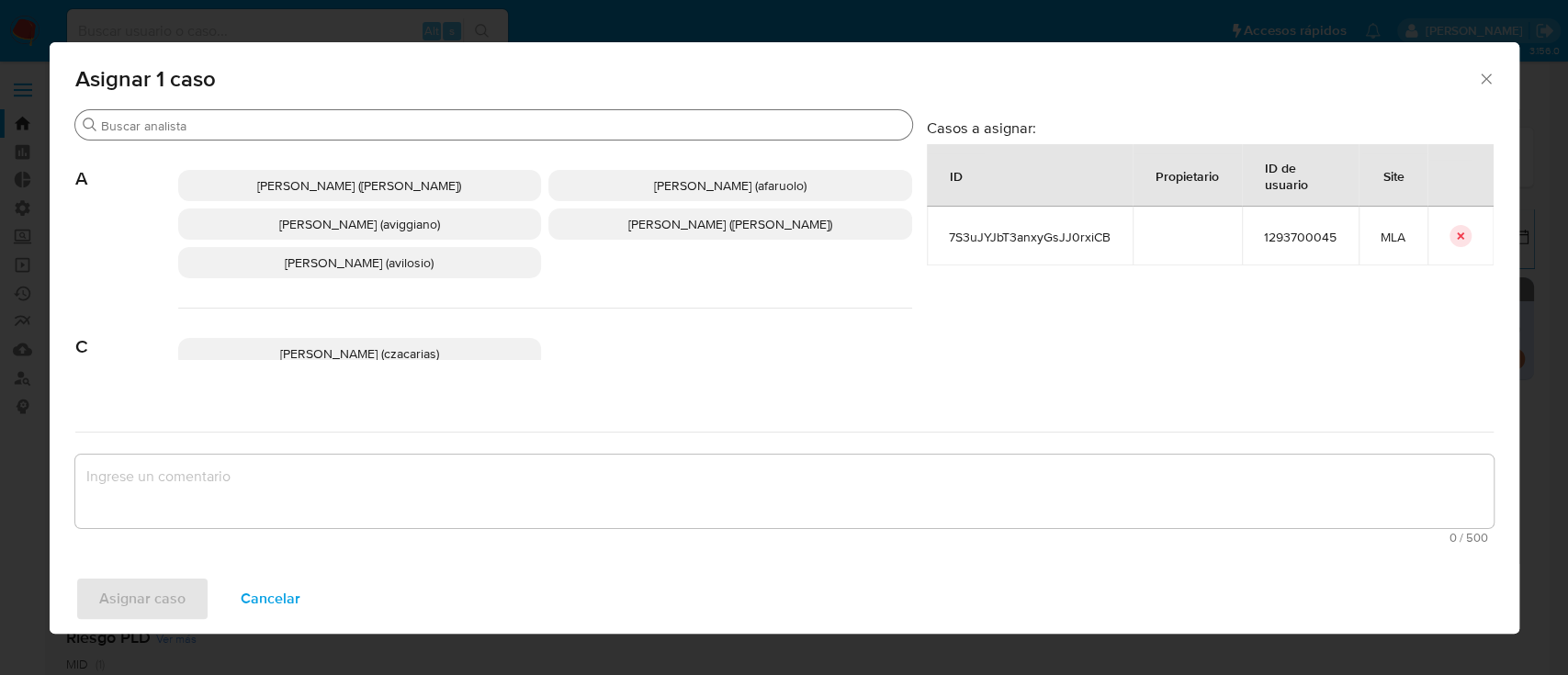
click at [154, 126] on input "Buscar" at bounding box center [502, 126] width 804 height 17
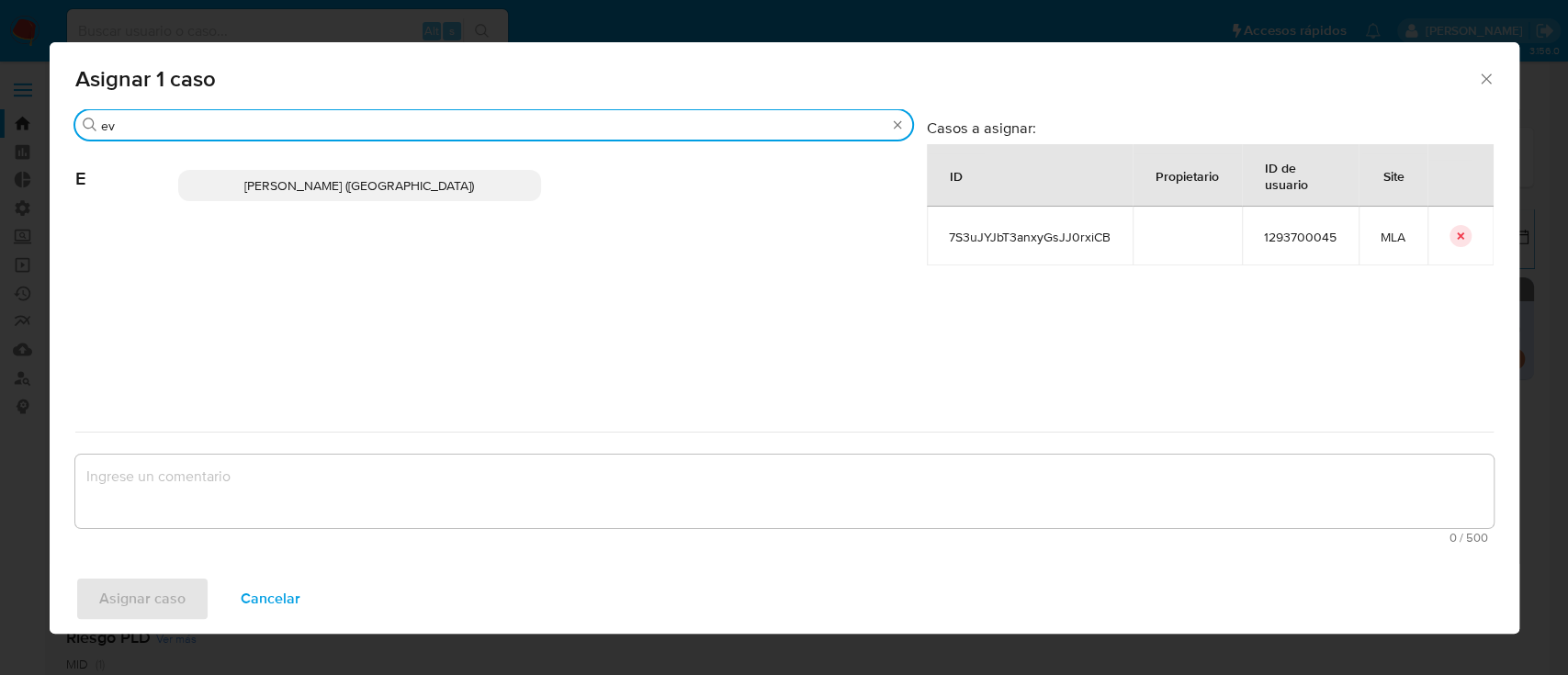
type input "ev"
click at [280, 180] on span "Emmanuel Hernan Vitiello (evitiello)" at bounding box center [359, 186] width 229 height 19
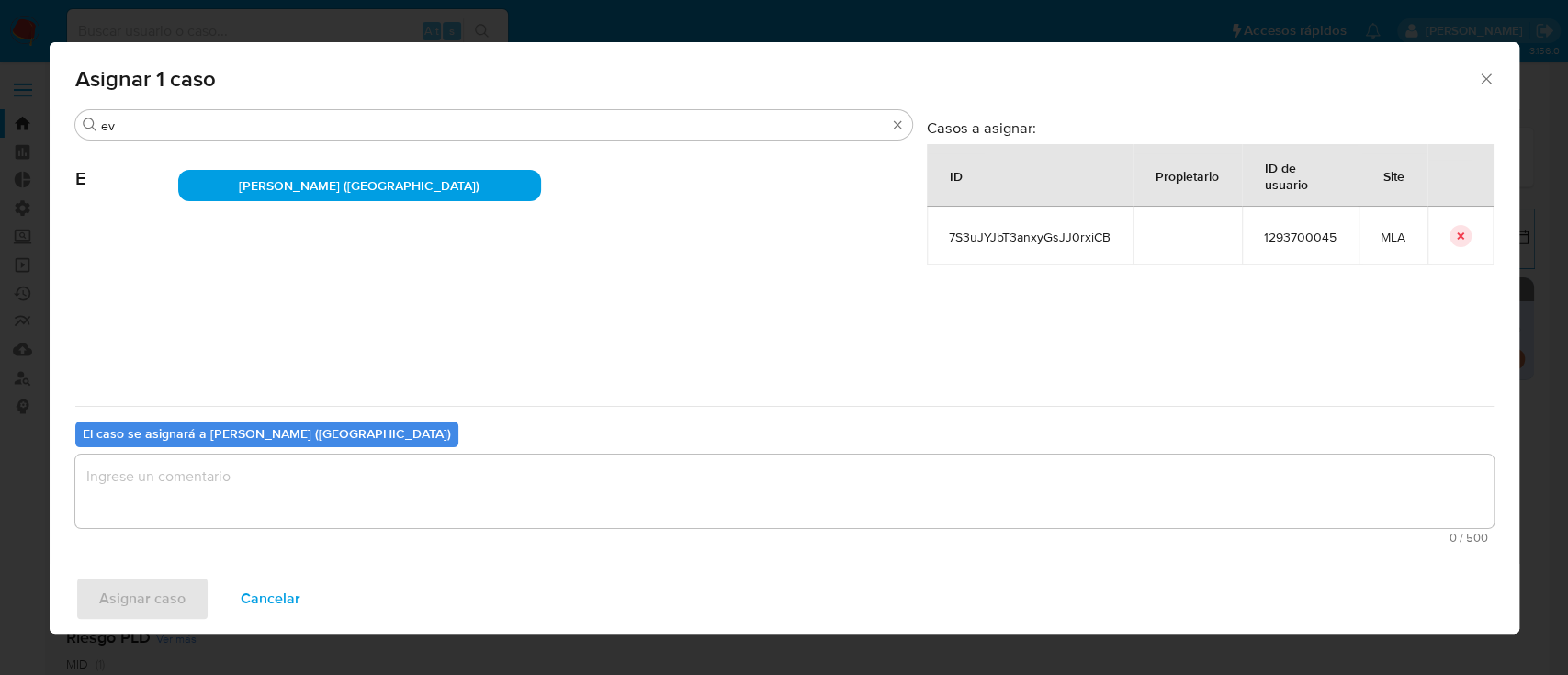
drag, startPoint x: 189, startPoint y: 540, endPoint x: 194, endPoint y: 530, distance: 11.2
click at [189, 538] on span "0 / 500" at bounding box center [785, 538] width 1408 height 12
click at [200, 514] on textarea "assign-modal" at bounding box center [785, 491] width 1419 height 74
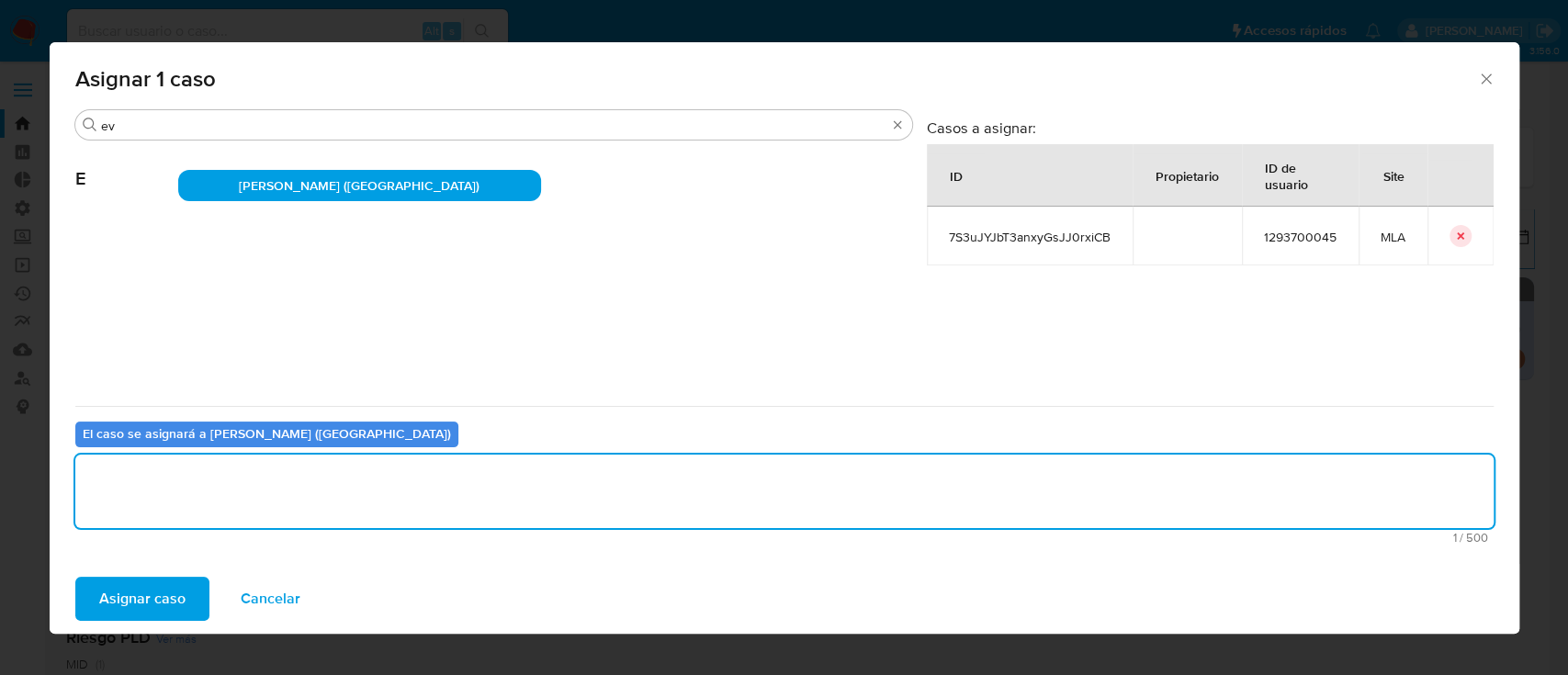
click at [178, 579] on span "Asignar caso" at bounding box center [142, 599] width 87 height 40
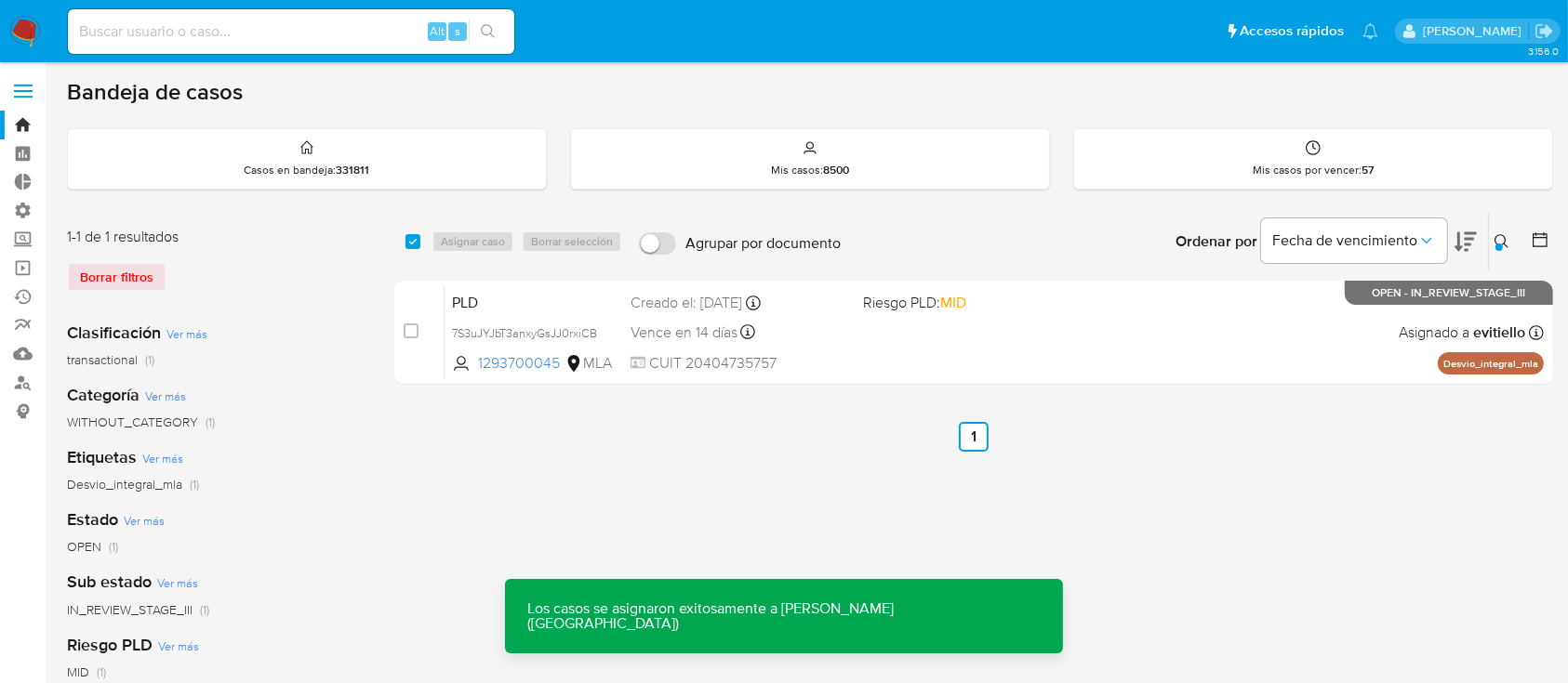
click at [1202, 315] on div "PLD 7S3uJYJbT3anxyGsJJ0rxiCB 1293700045 MLA Riesgo PLD: MID Creado el: 12/06/20…" at bounding box center [993, 333] width 1099 height 94
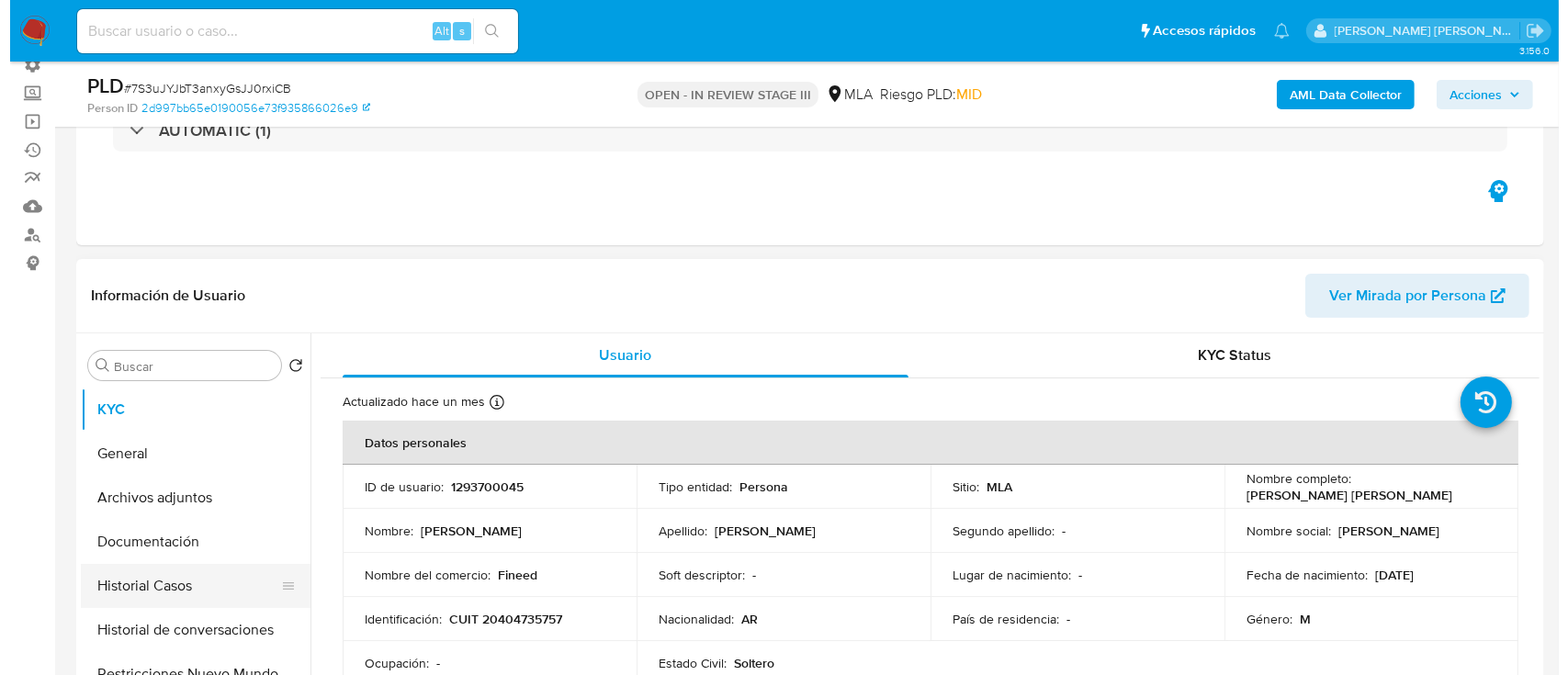
scroll to position [244, 0]
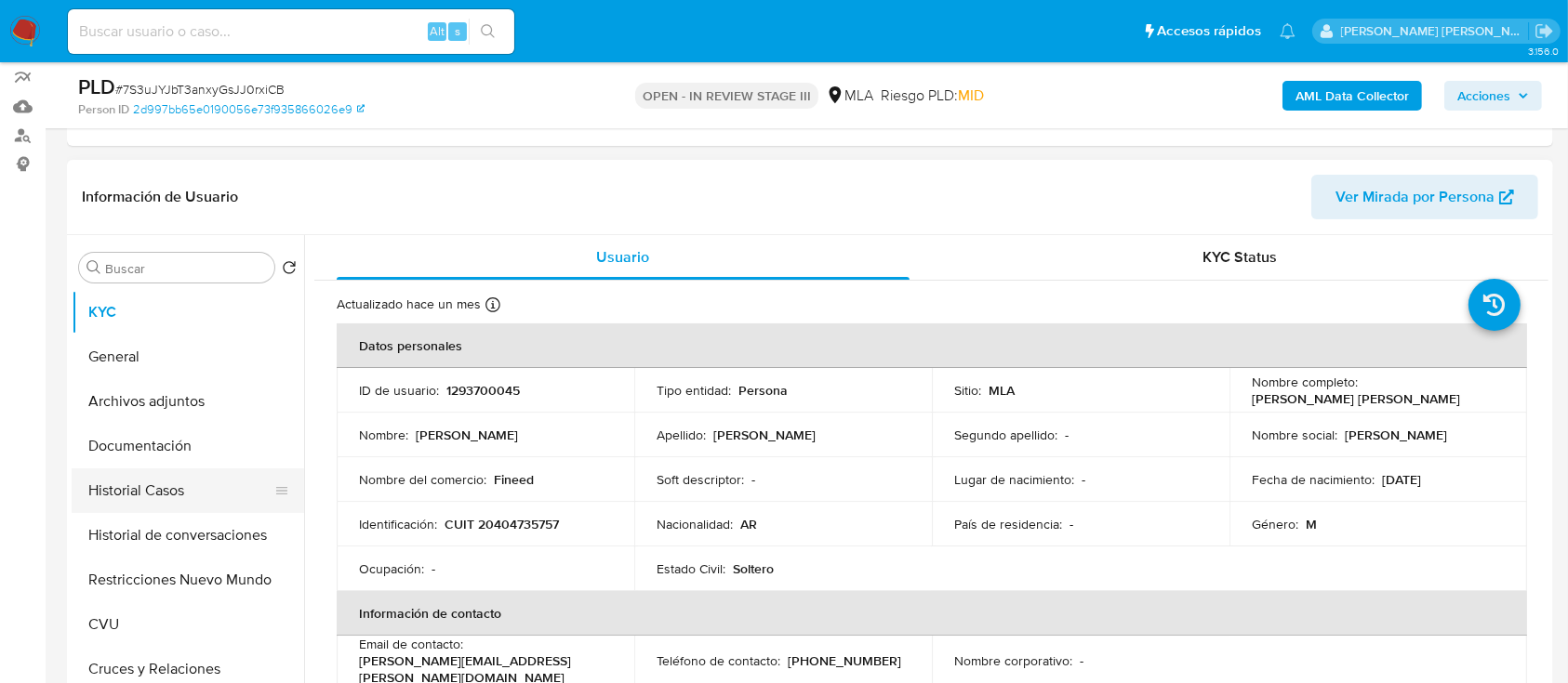
select select "10"
click at [232, 398] on button "Archivos adjuntos" at bounding box center [180, 401] width 218 height 44
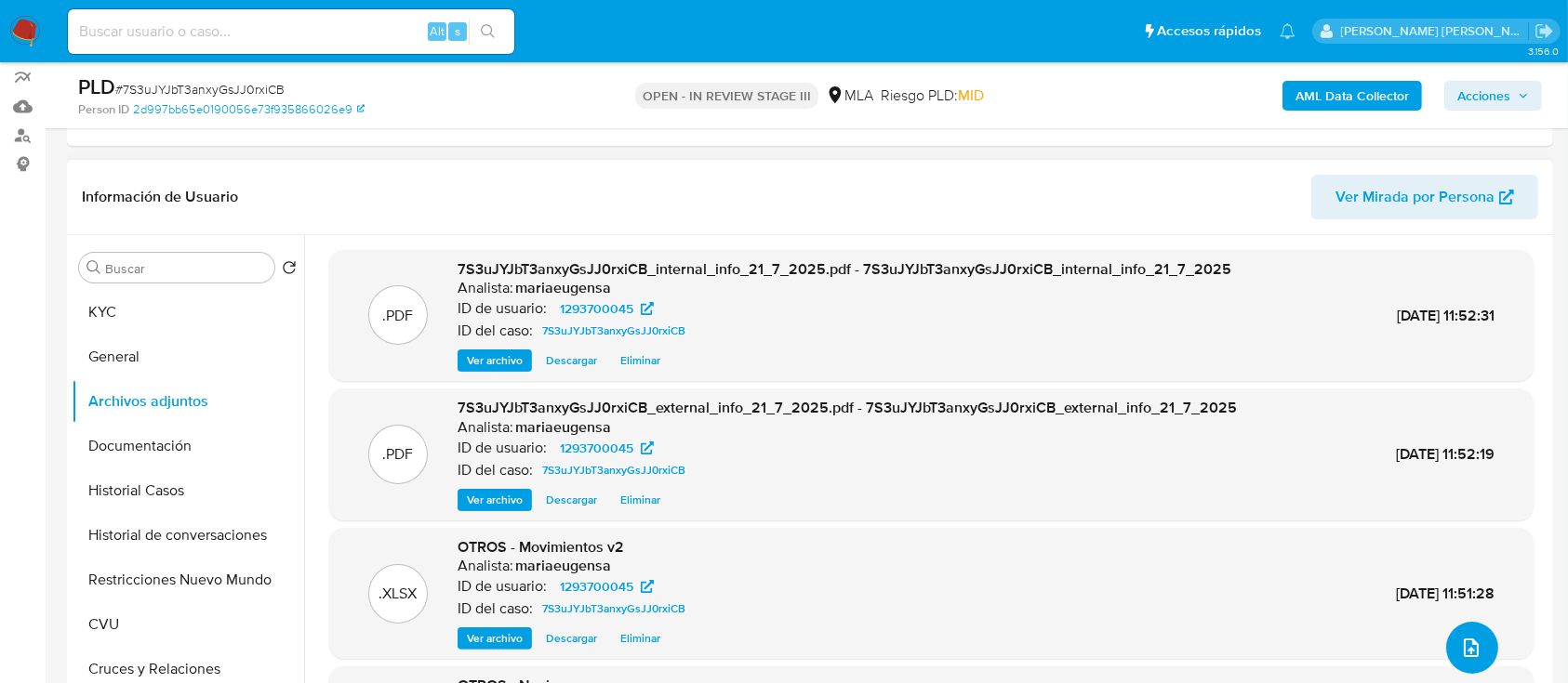
click at [1190, 511] on icon "upload-file" at bounding box center [1471, 648] width 23 height 23
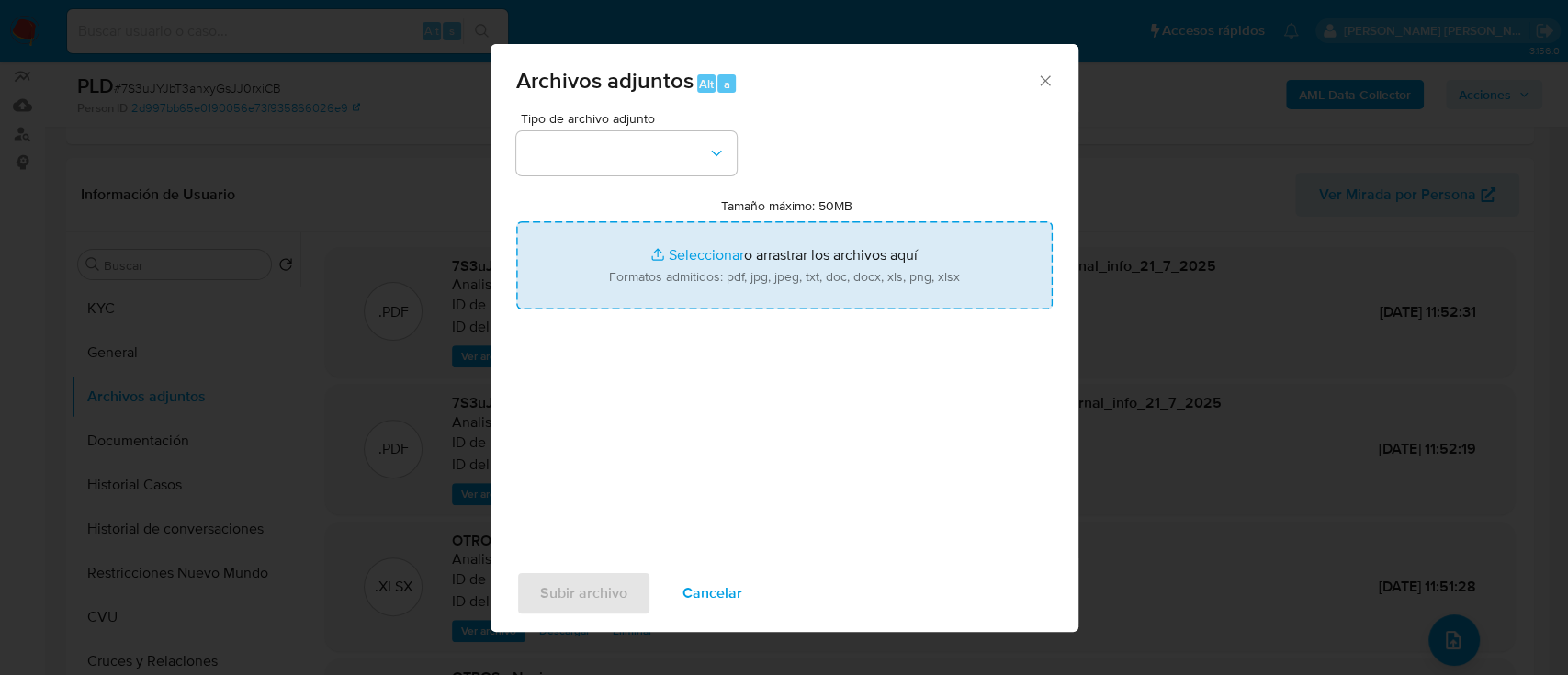
click at [641, 261] on input "Tamaño máximo: 50MB Seleccionar archivos" at bounding box center [785, 266] width 537 height 89
type input "C:\fakepath\10 gitanos detenidos con 100 autos de lujo, lingotes de oro y artíc…"
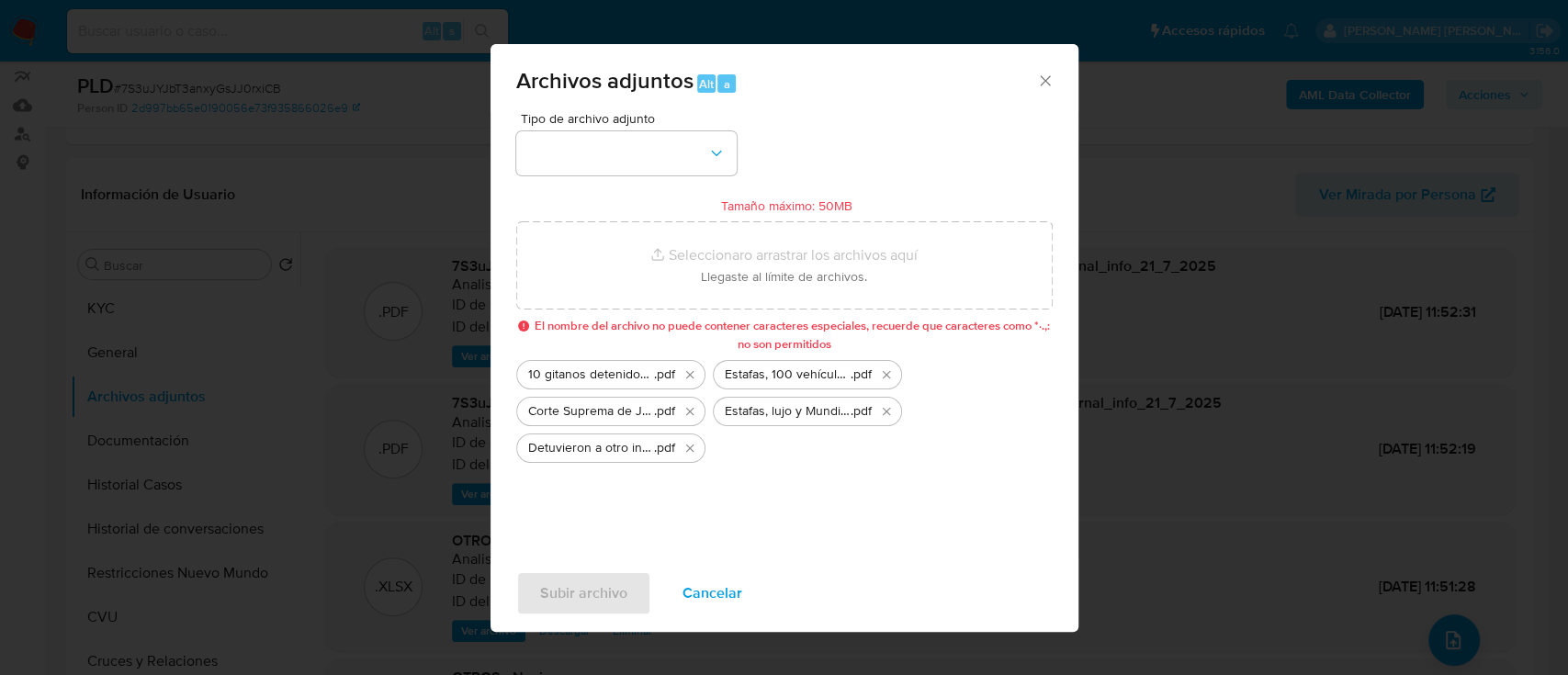
click at [735, 505] on span "Cancelar" at bounding box center [712, 593] width 60 height 40
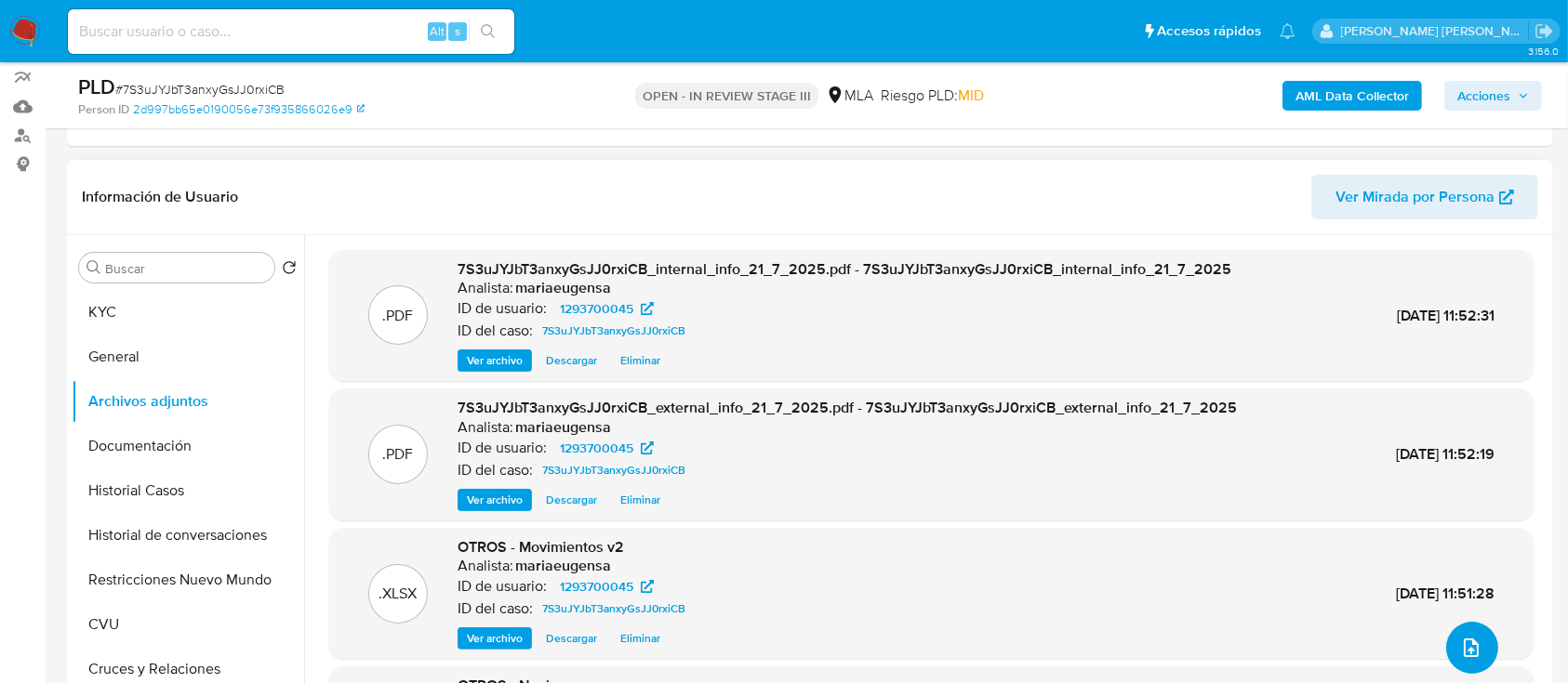
click at [1190, 511] on icon "upload-file" at bounding box center [1471, 648] width 23 height 23
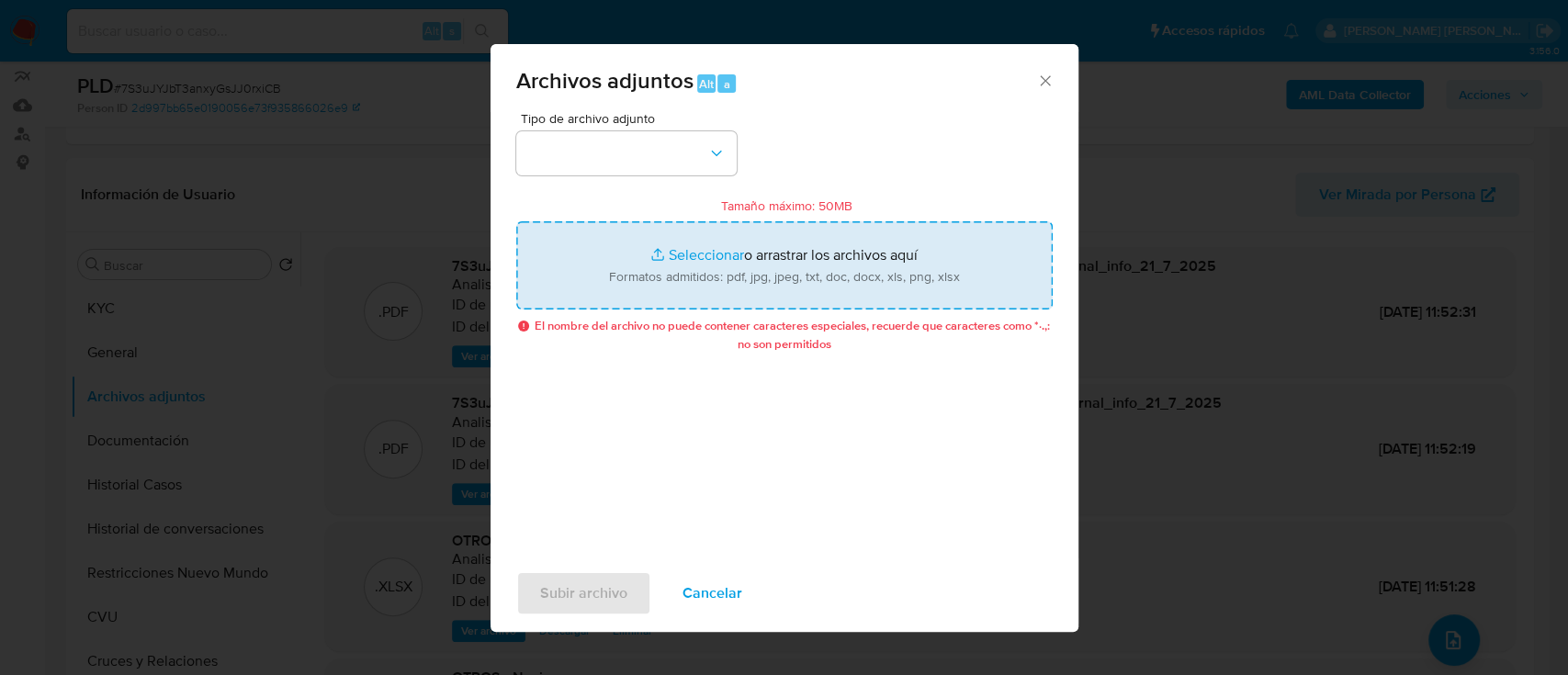
click at [691, 276] on input "Tamaño máximo: 50MB Seleccionar archivos" at bounding box center [785, 266] width 537 height 89
type input "C:\fakepath\Filo News.pdf"
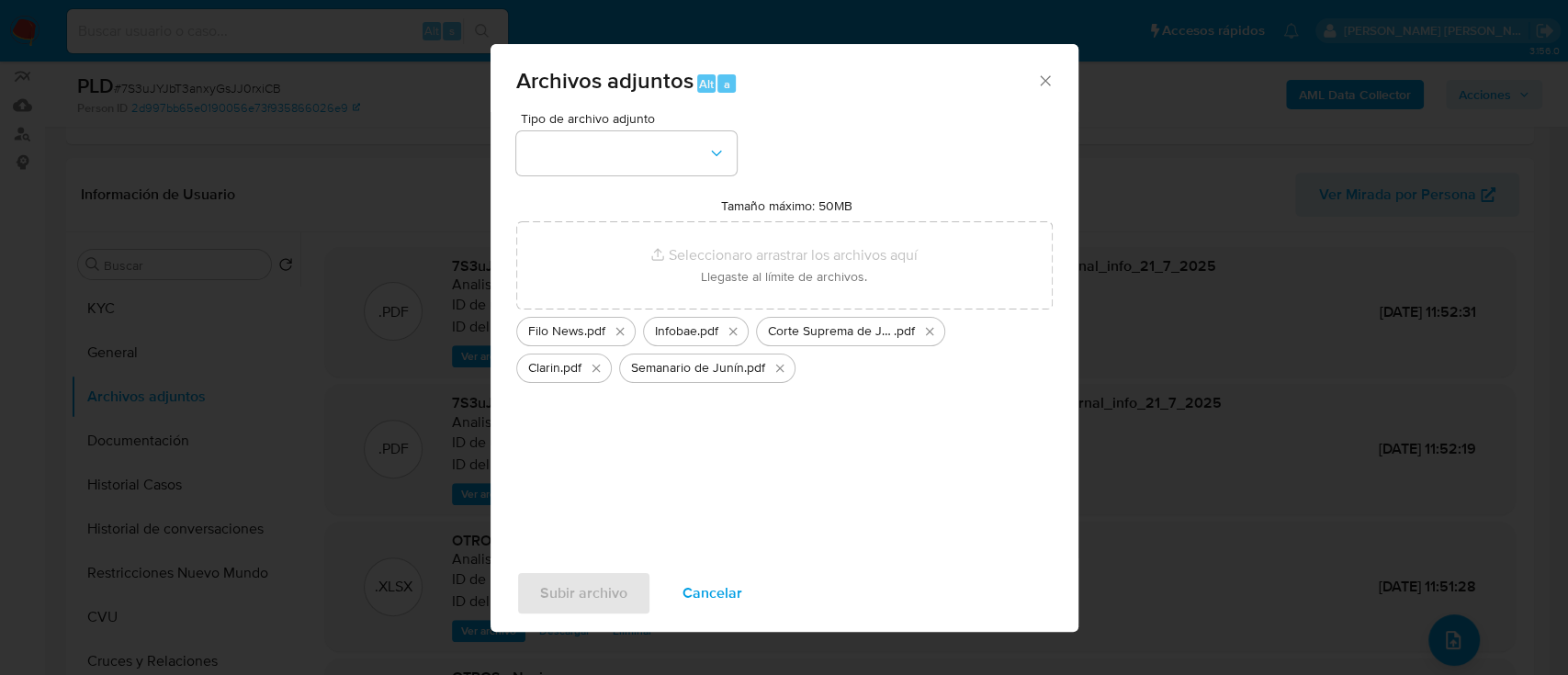
click at [600, 179] on div "Tipo de archivo adjunto Tamaño máximo: 50MB Seleccionar archivos Seleccionar o …" at bounding box center [785, 328] width 537 height 434
click at [610, 151] on button "button" at bounding box center [626, 153] width 221 height 44
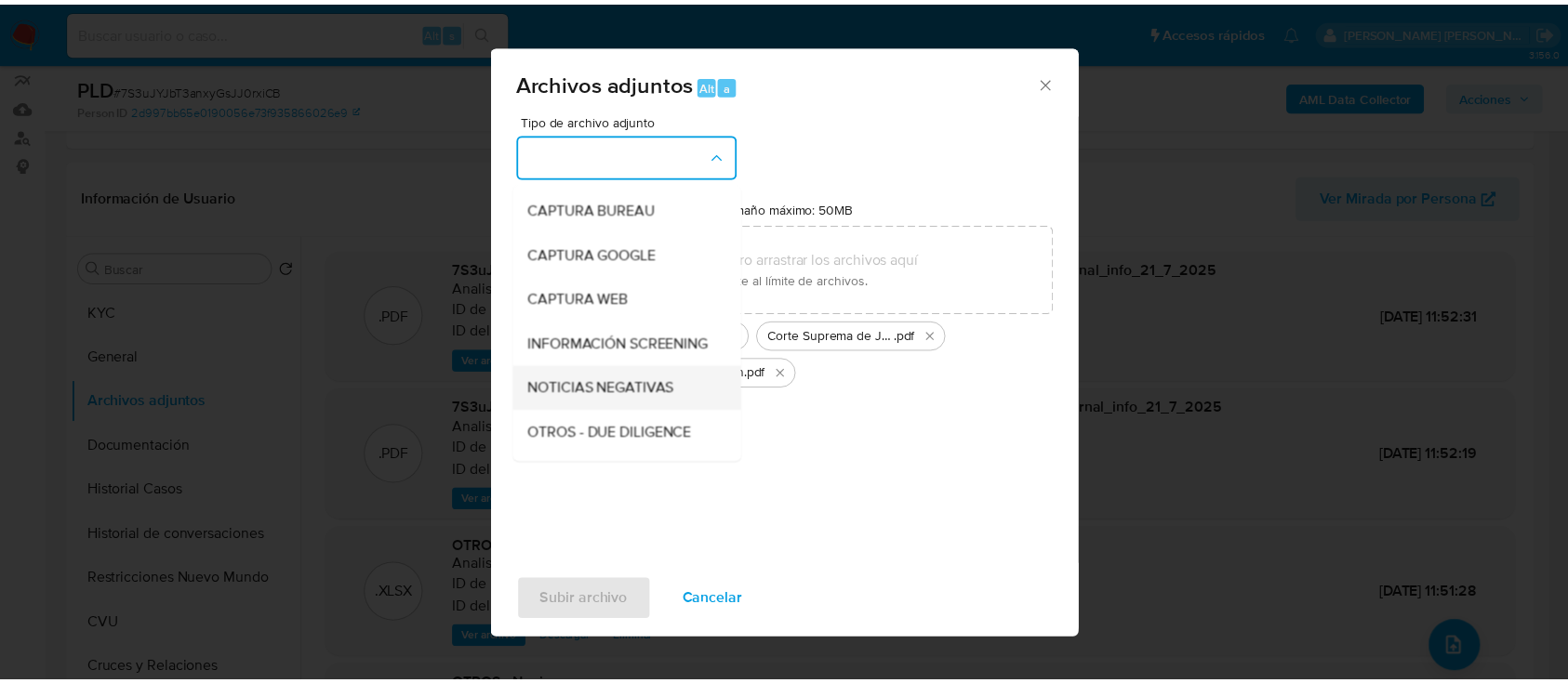
scroll to position [124, 0]
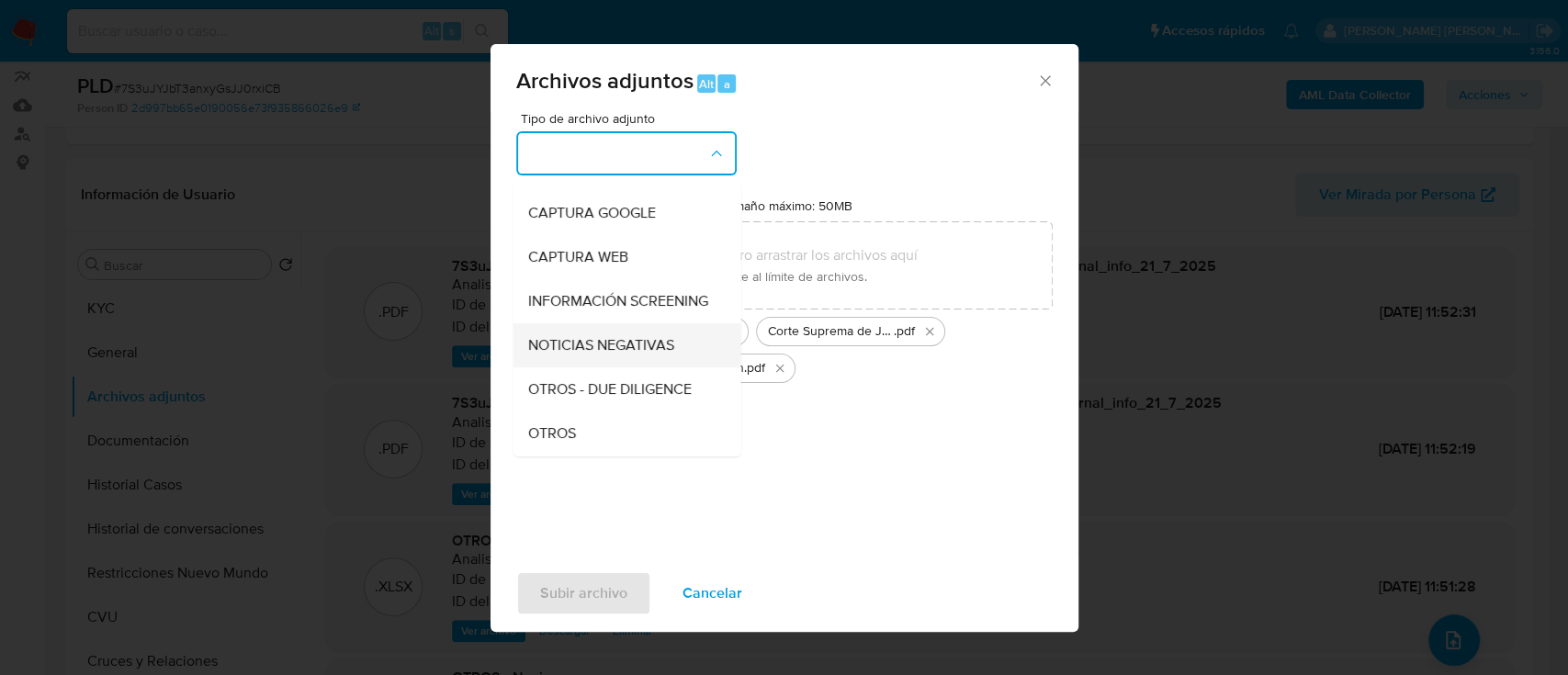
click at [662, 352] on span "NOTICIAS NEGATIVAS" at bounding box center [600, 346] width 146 height 19
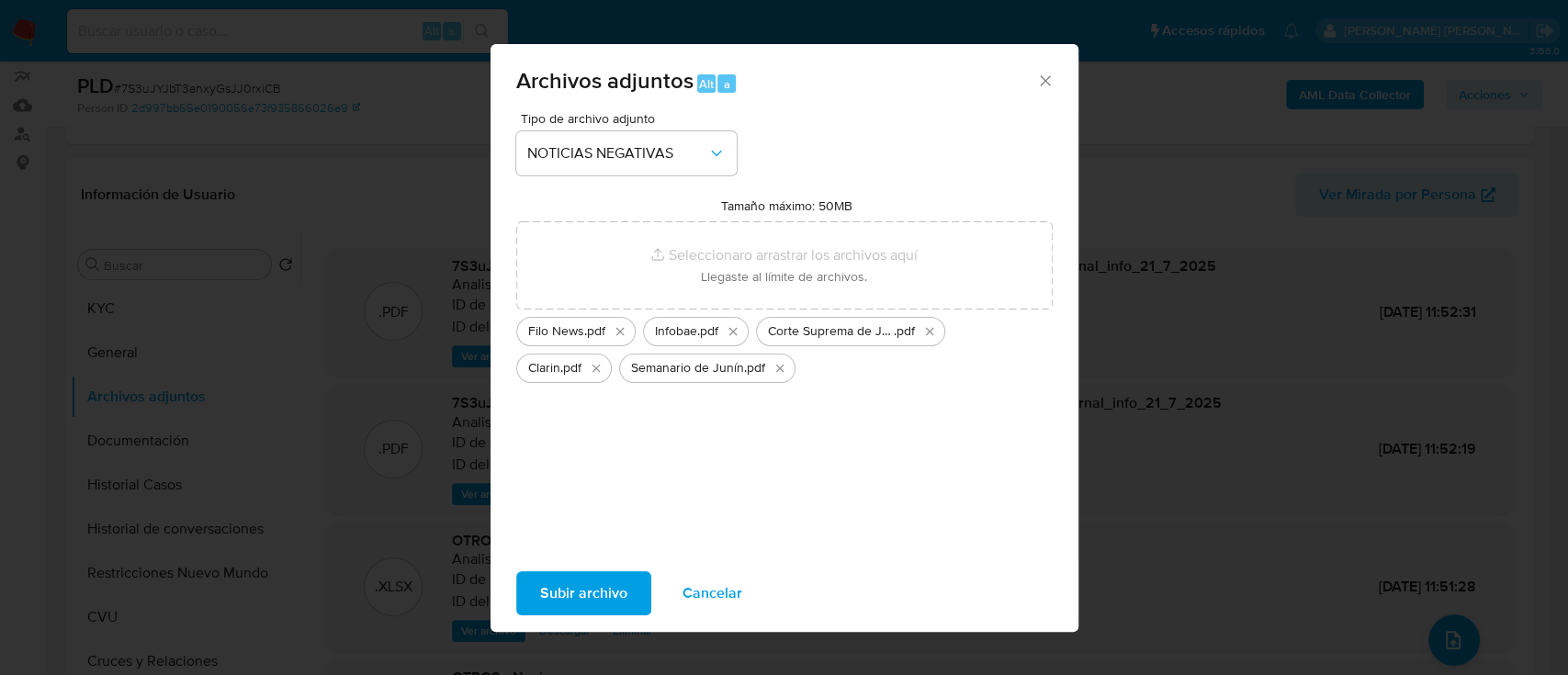
click at [592, 505] on span "Subir archivo" at bounding box center [584, 593] width 88 height 40
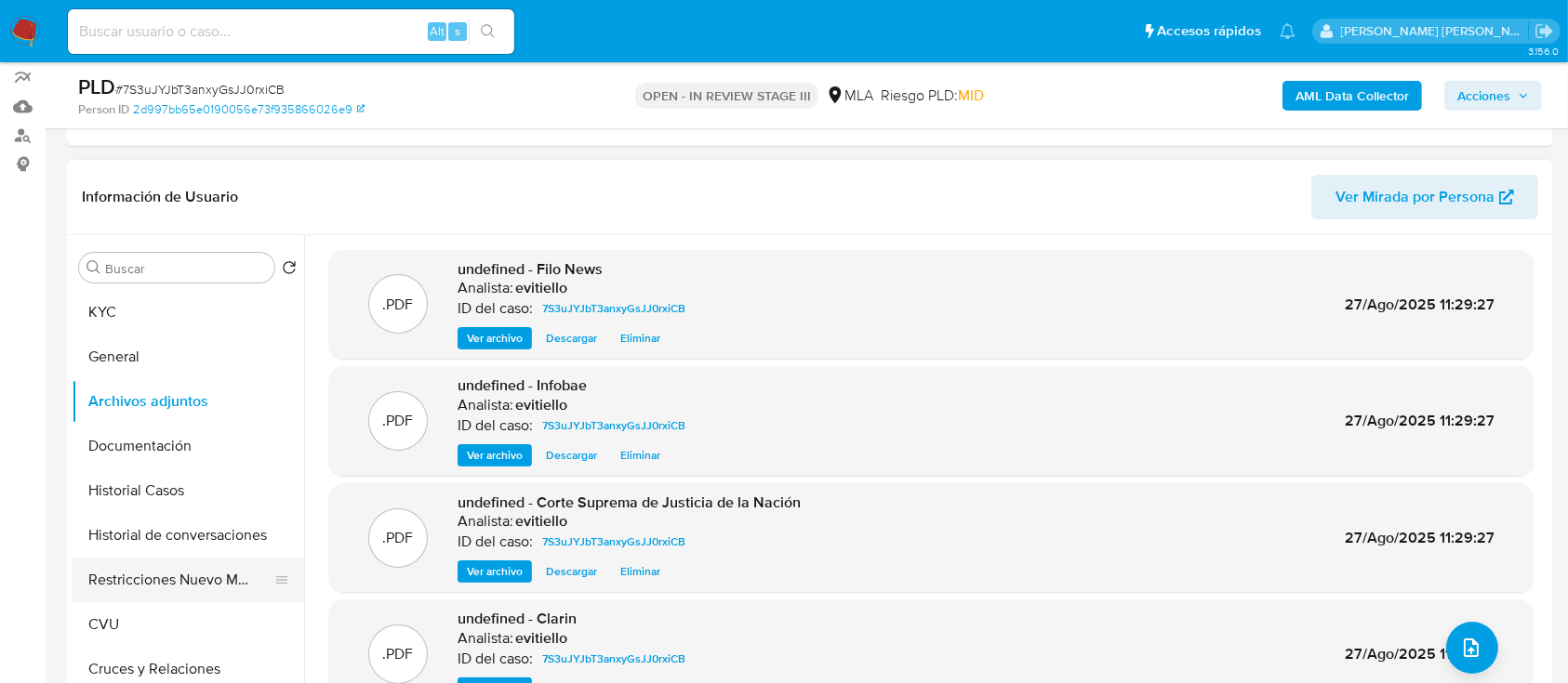
click at [162, 511] on button "Restricciones Nuevo Mundo" at bounding box center [180, 579] width 218 height 44
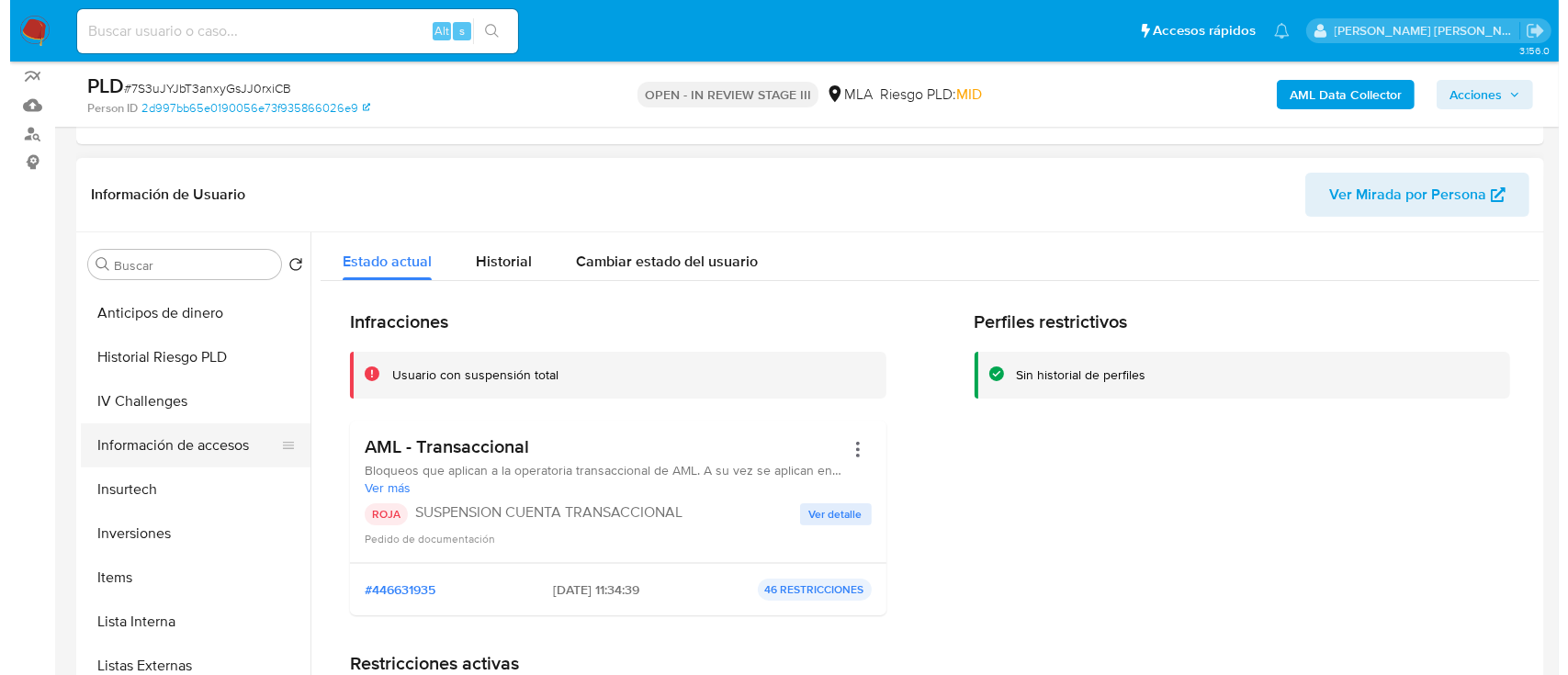
scroll to position [735, 0]
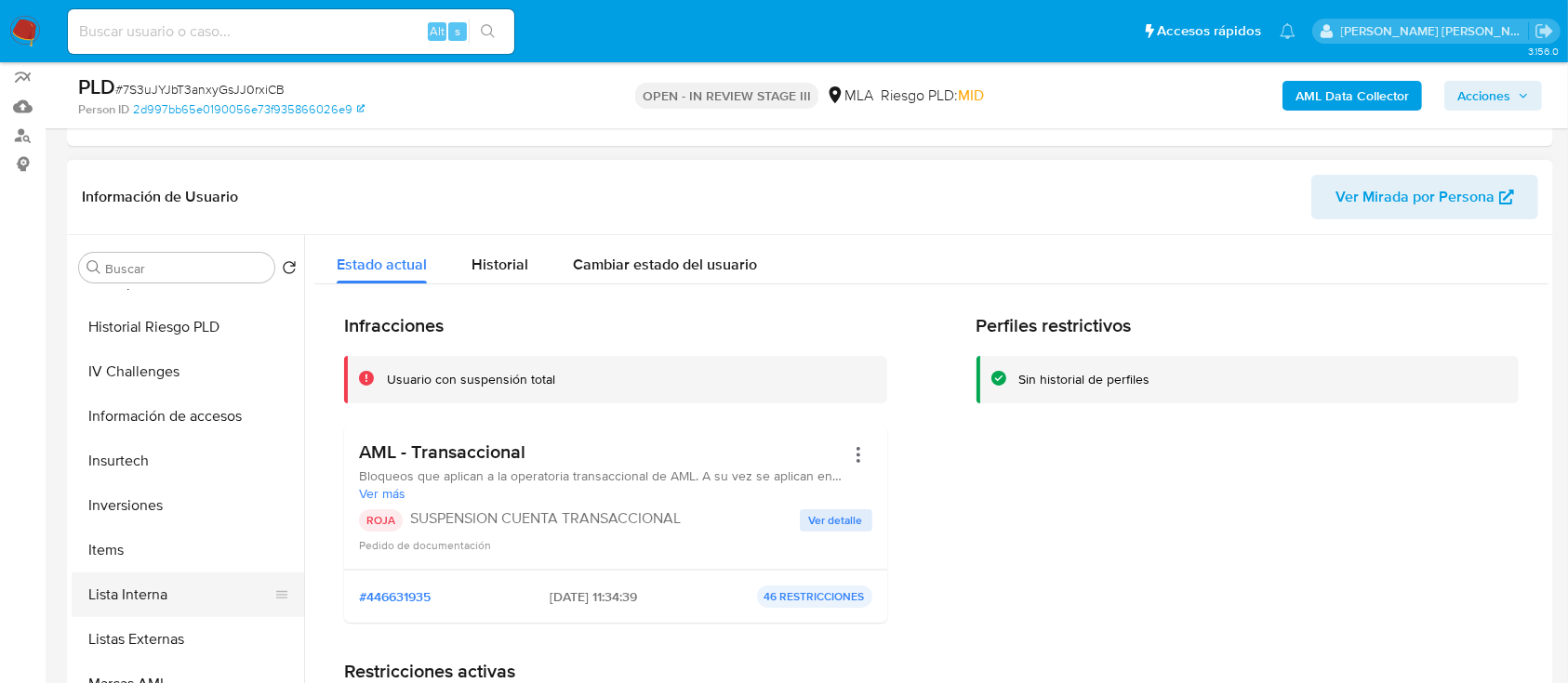
click at [191, 511] on button "Lista Interna" at bounding box center [180, 594] width 218 height 44
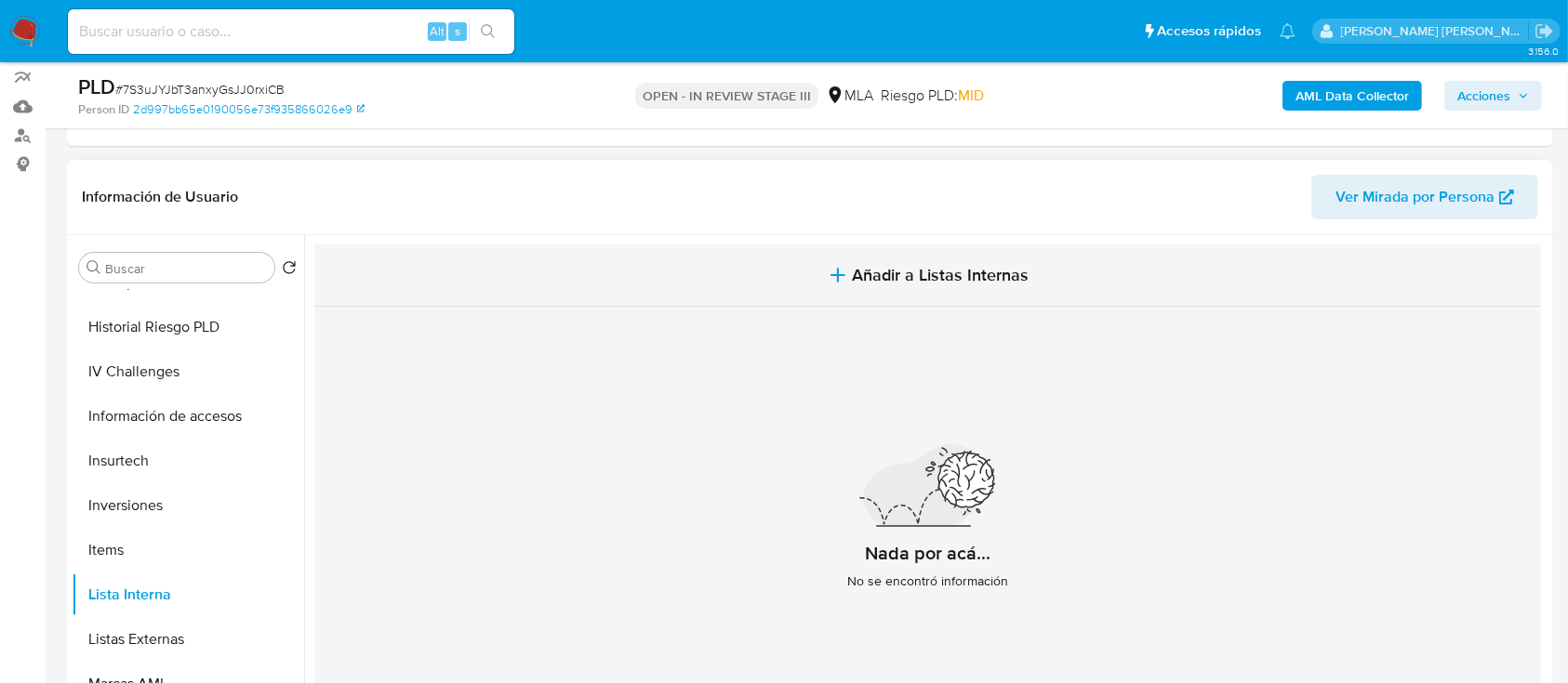
click at [948, 285] on span "Añadir a Listas Internas" at bounding box center [941, 275] width 176 height 21
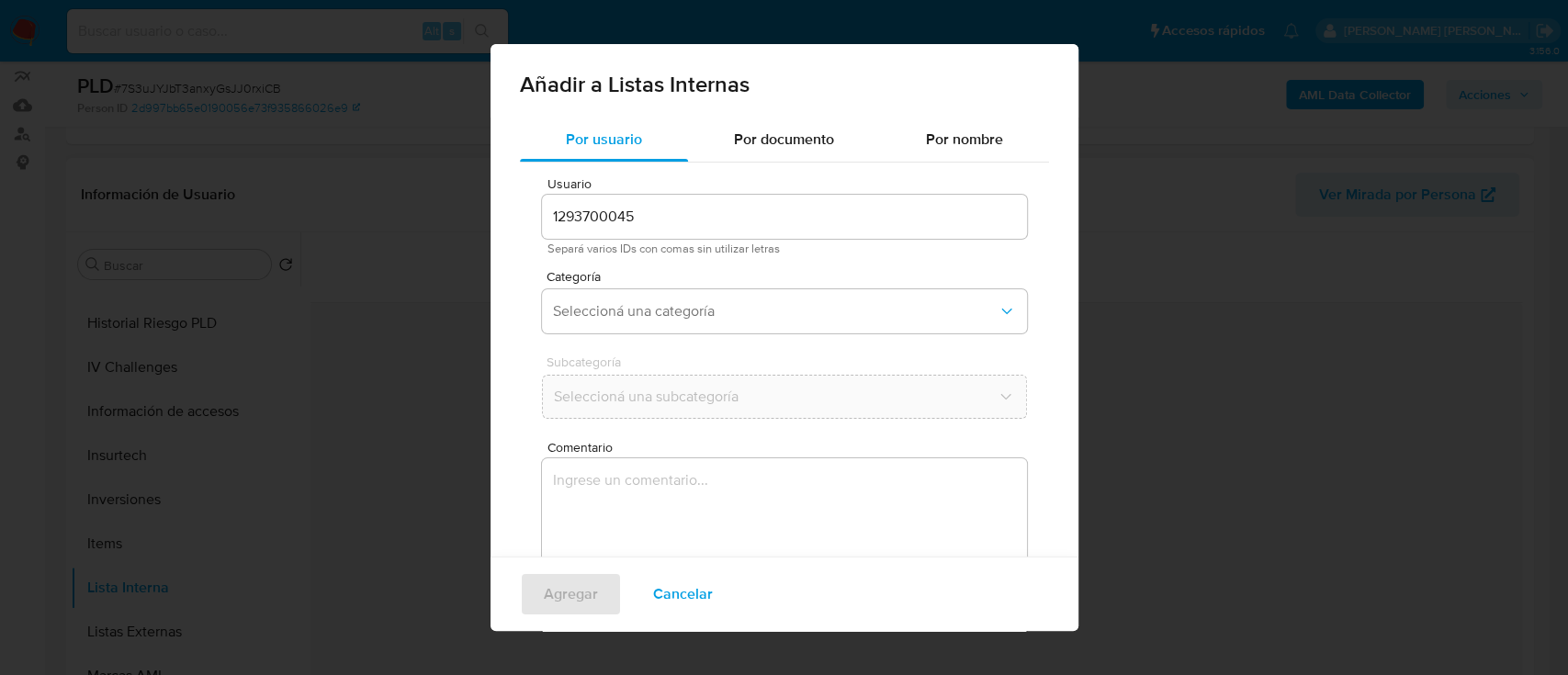
click at [708, 223] on input "1293700045" at bounding box center [784, 217] width 485 height 24
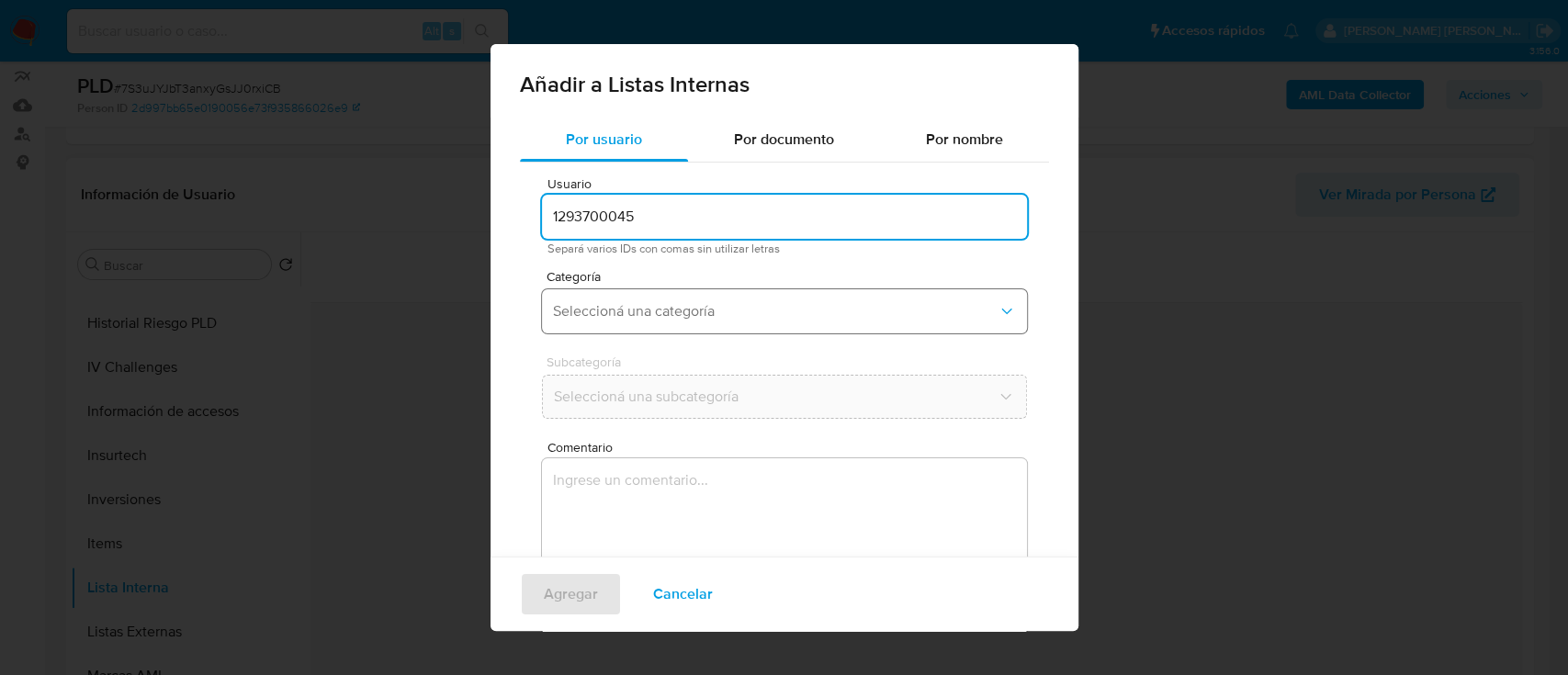
click at [716, 308] on span "Seleccioná una categoría" at bounding box center [775, 311] width 445 height 19
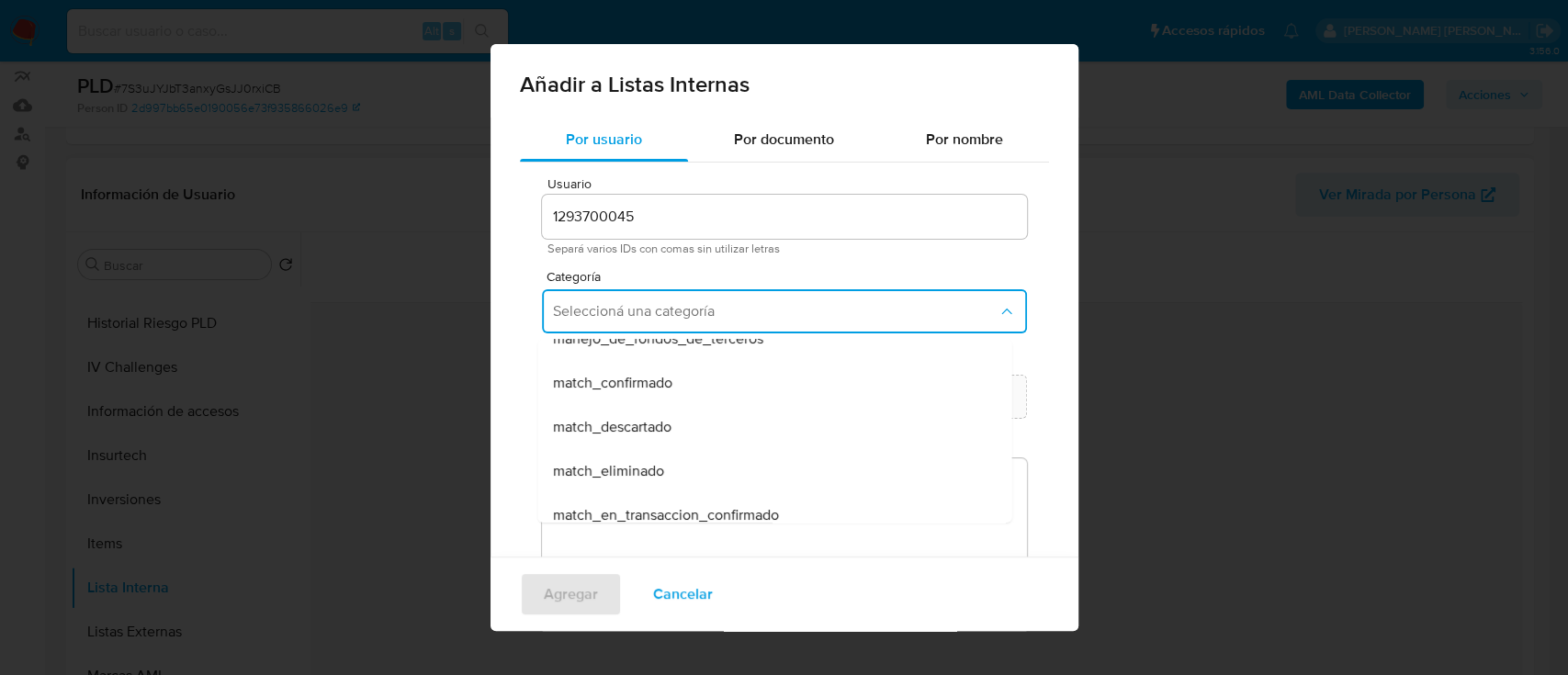
scroll to position [0, 0]
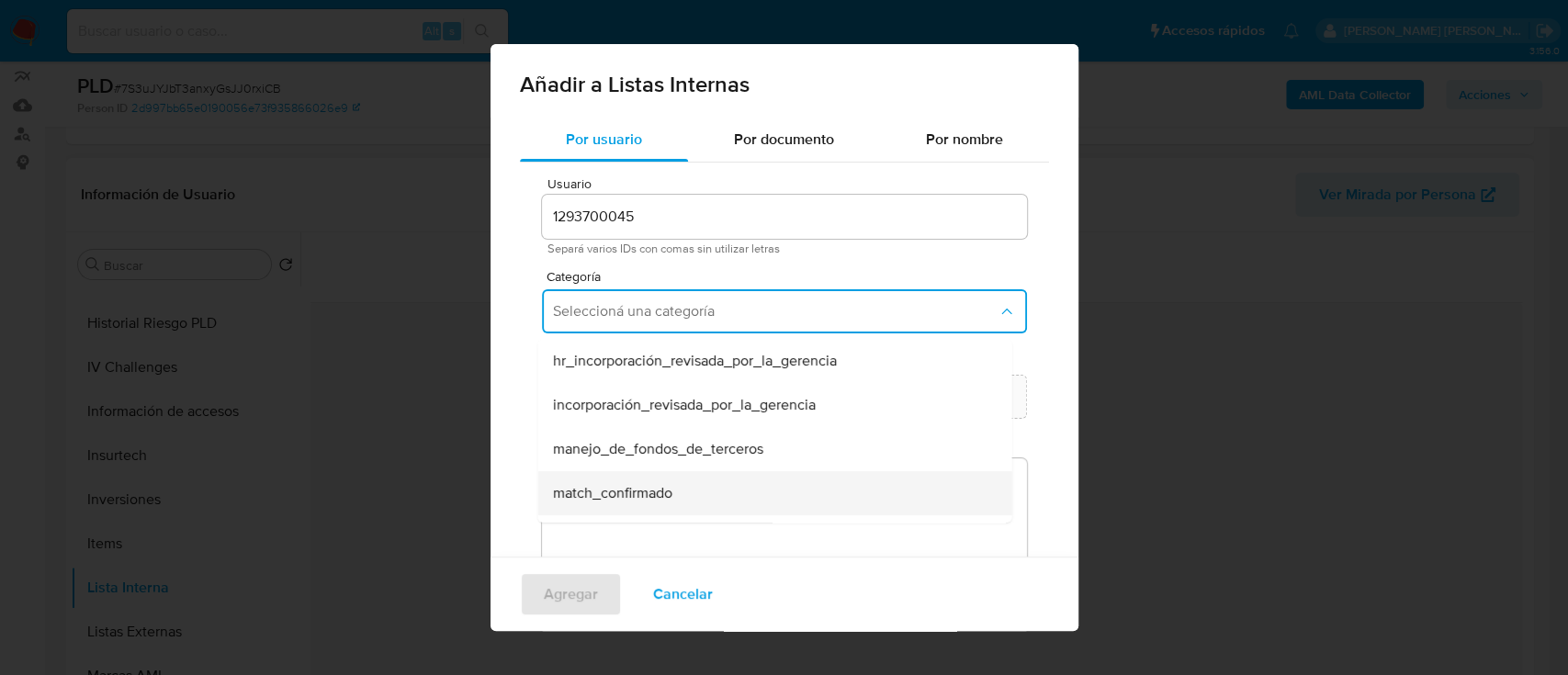
click at [736, 489] on div "match_confirmado" at bounding box center [768, 493] width 433 height 44
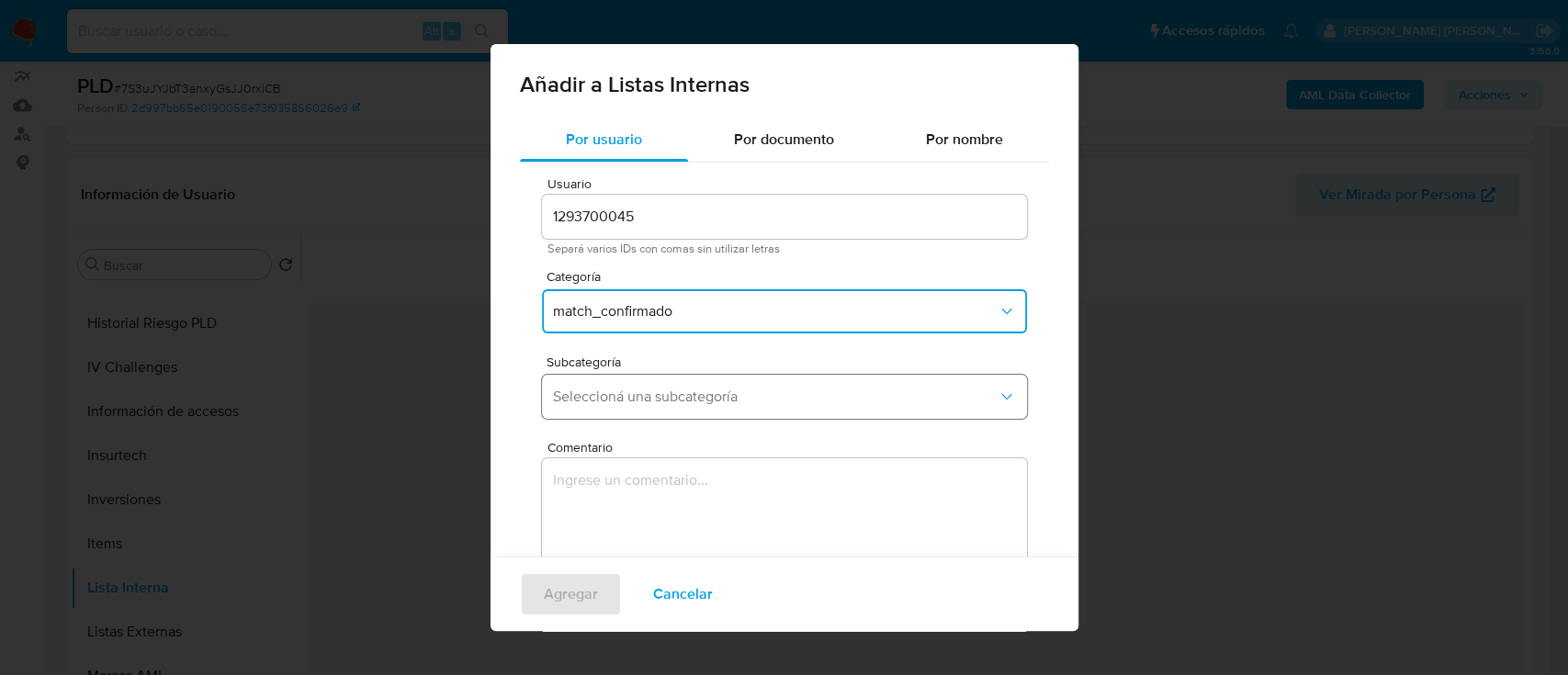
click at [720, 384] on button "Seleccioná una subcategoría" at bounding box center [784, 396] width 485 height 44
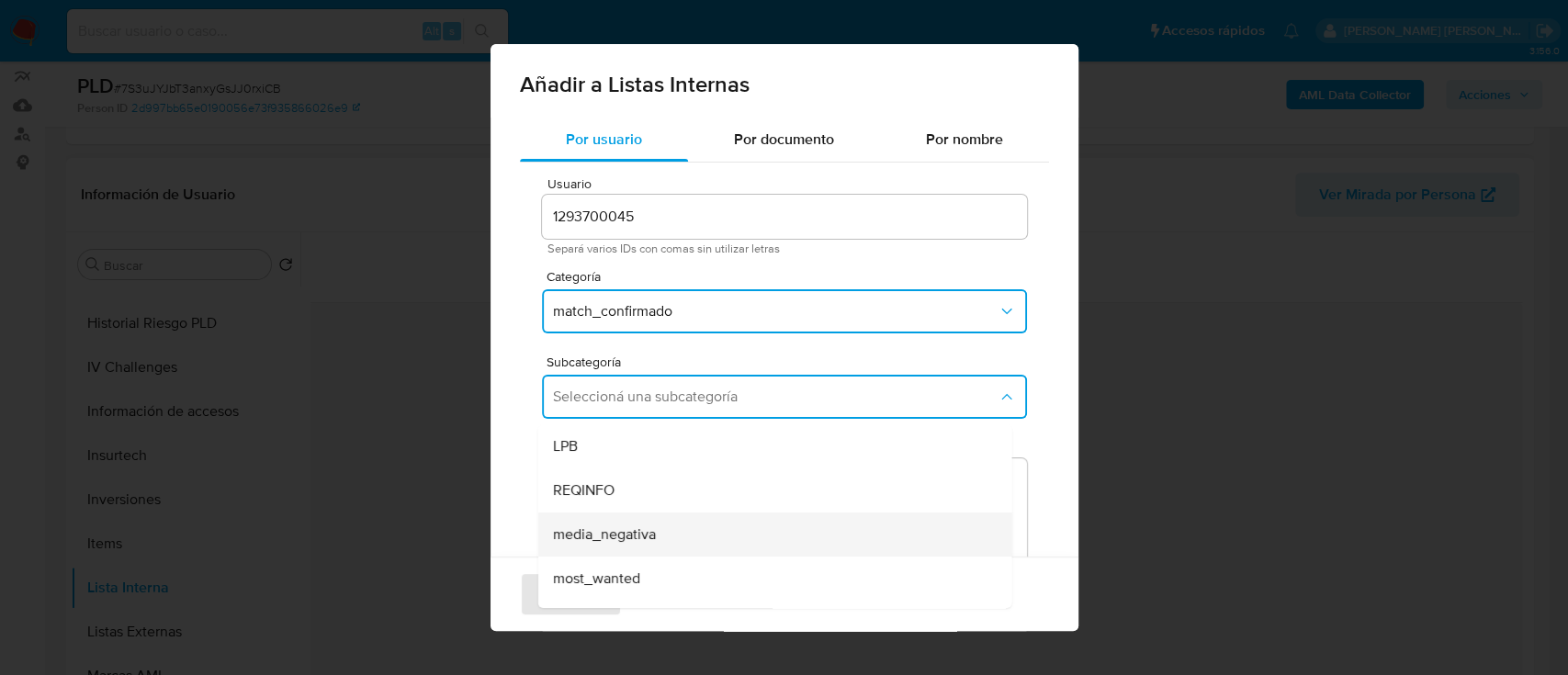
click at [728, 505] on div "media_negativa" at bounding box center [768, 534] width 433 height 44
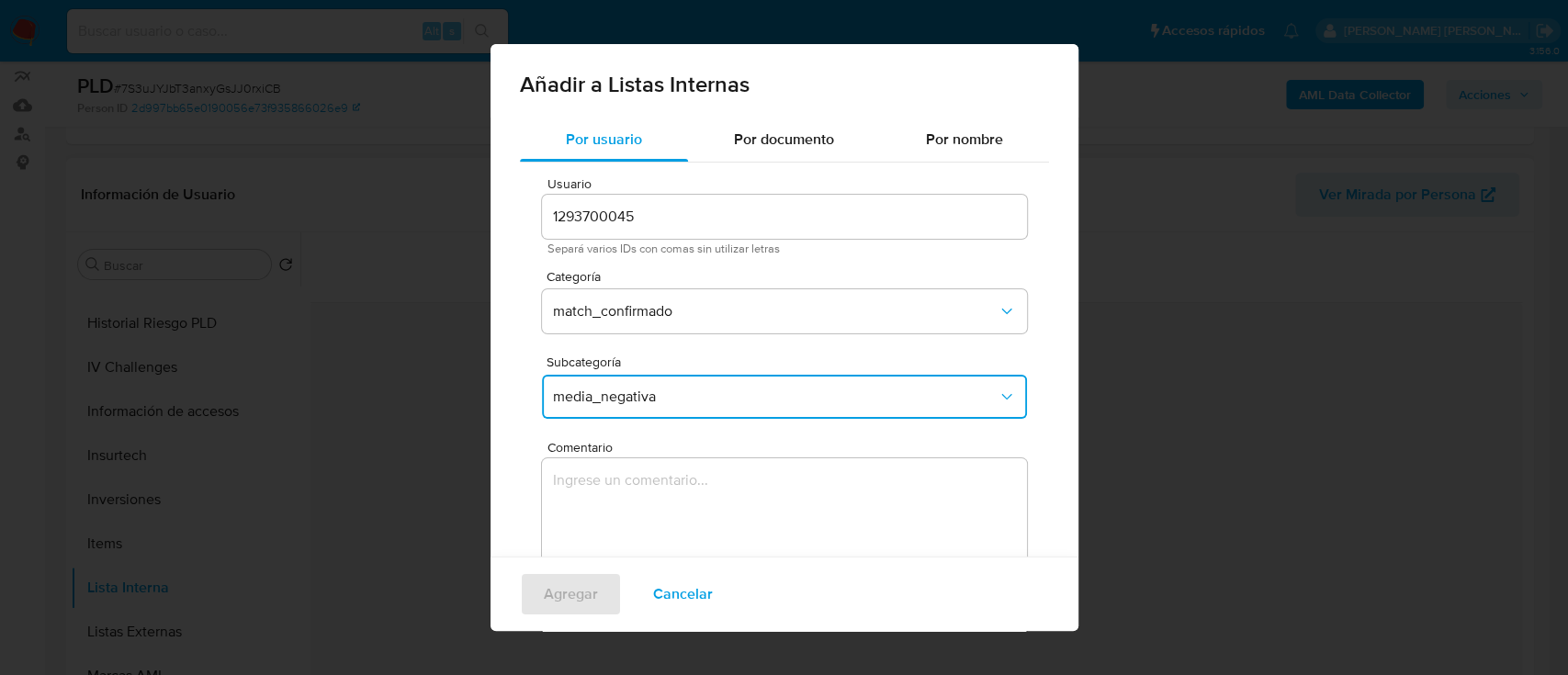
click at [730, 473] on textarea "Comentario" at bounding box center [784, 546] width 485 height 176
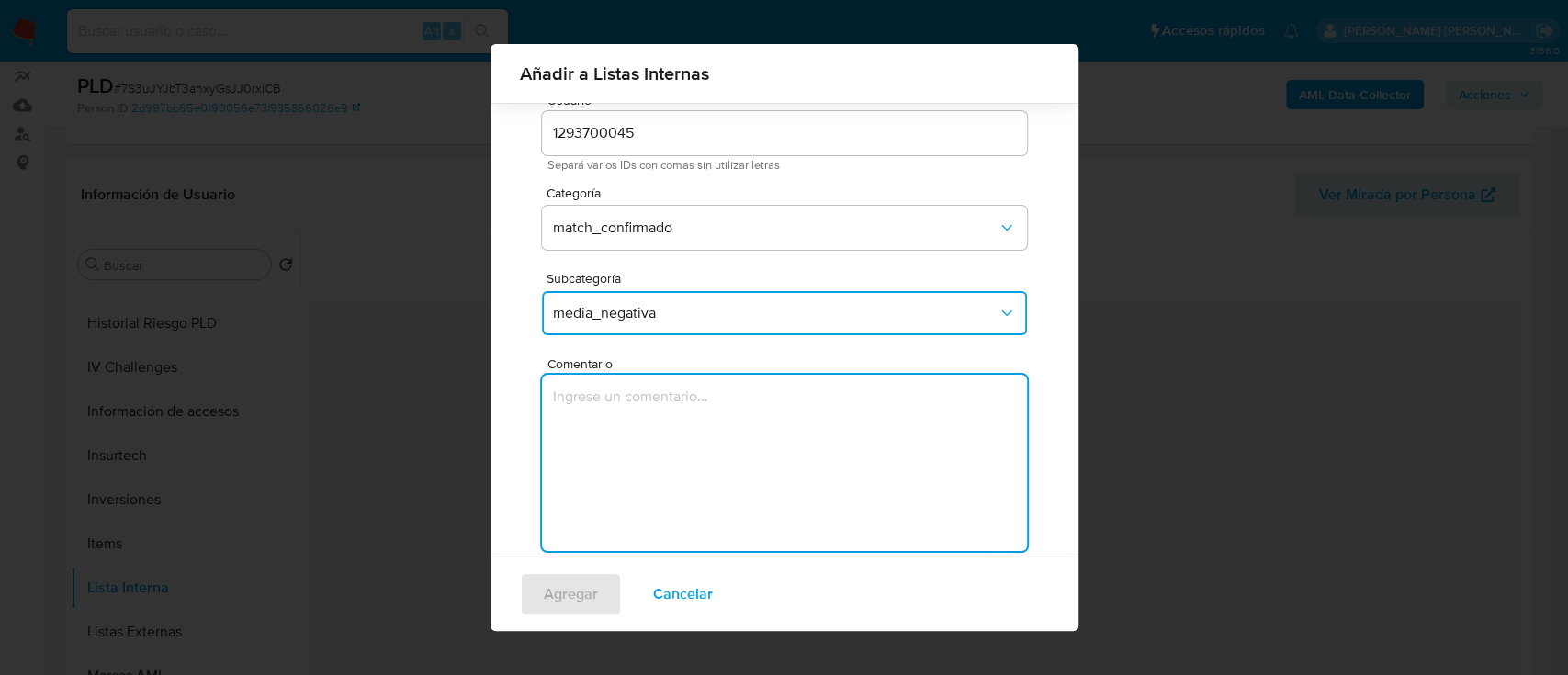
scroll to position [107, 0]
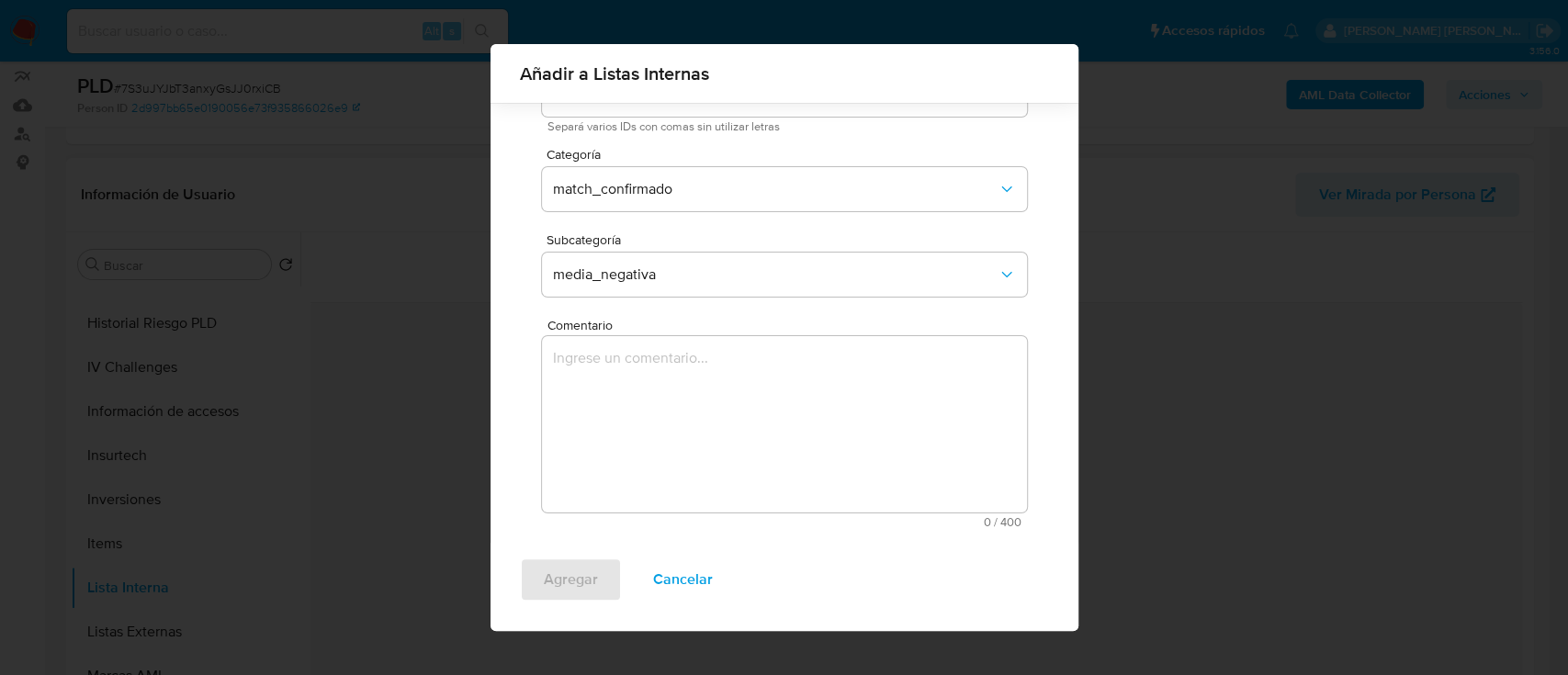
click at [690, 382] on textarea "Comentario" at bounding box center [784, 424] width 485 height 176
click at [830, 378] on textarea "Vinculado a" at bounding box center [784, 424] width 485 height 176
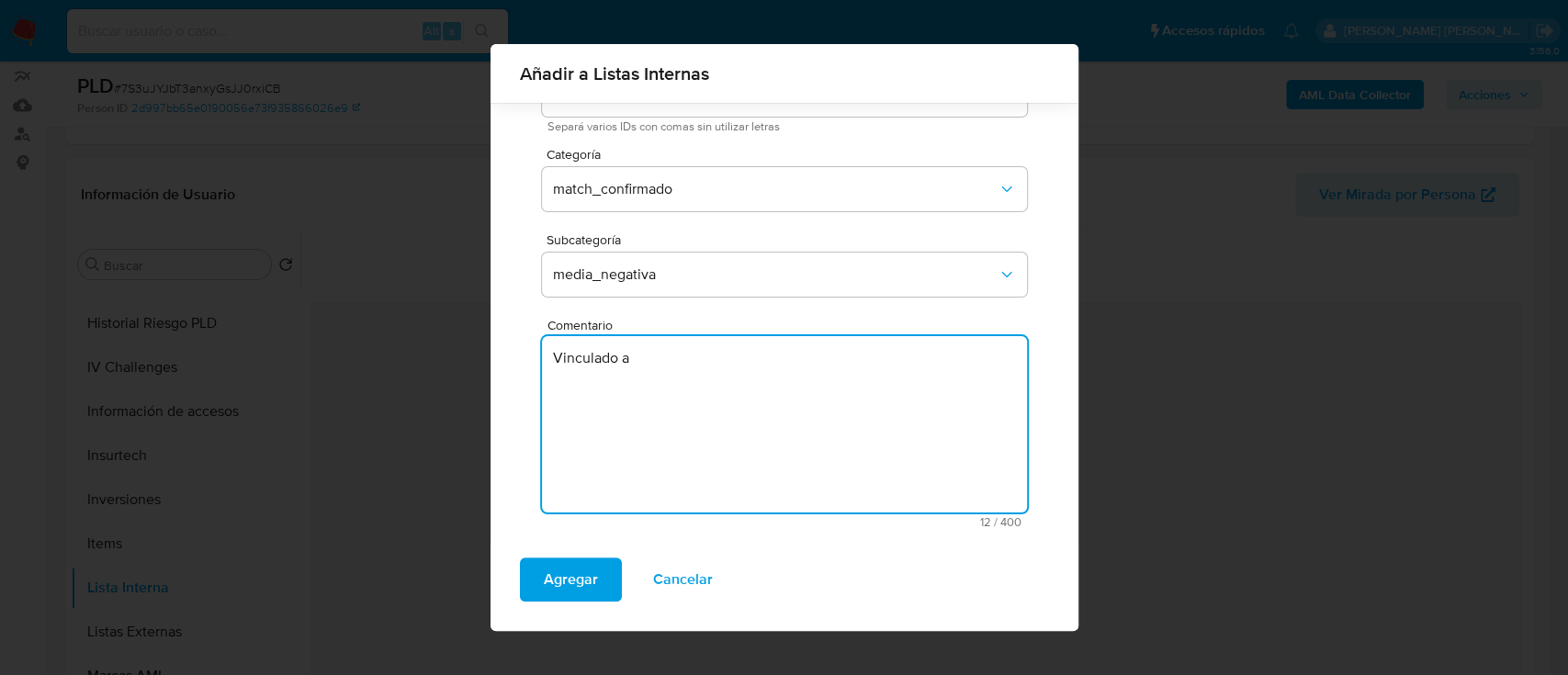
paste textarea "una asociación ilícita, denominada “Gipsy Kings”"
click at [771, 362] on textarea "Vinculado a una asociación ilícita, denominada “Gipsy Kings”" at bounding box center [784, 424] width 485 height 176
click at [962, 351] on textarea "Vinculado a una asociación ilícita denominada “Gipsy Kings”" at bounding box center [784, 424] width 485 height 176
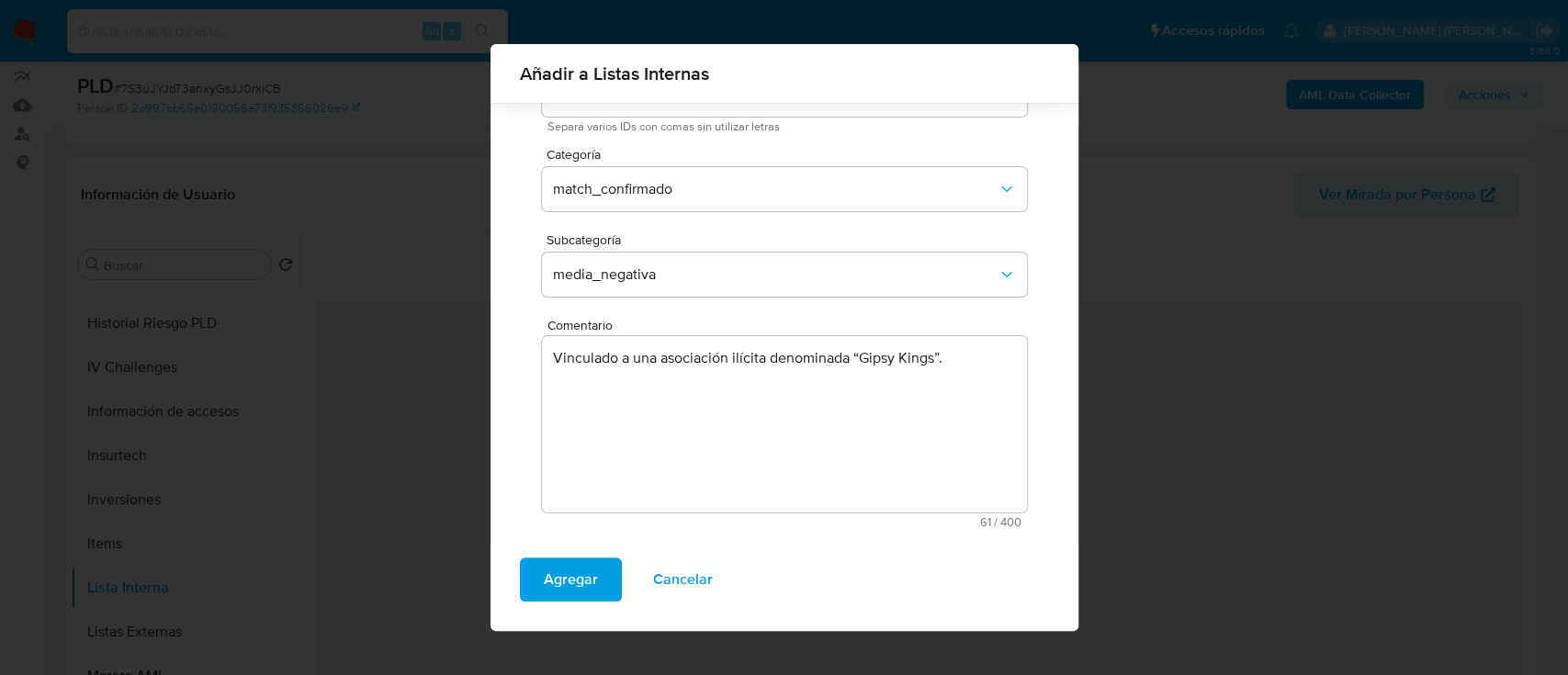
drag, startPoint x: 997, startPoint y: 374, endPoint x: 983, endPoint y: 366, distance: 16.1
click at [997, 374] on textarea "Vinculado a una asociación ilícita denominada “Gipsy Kings”." at bounding box center [784, 424] width 485 height 176
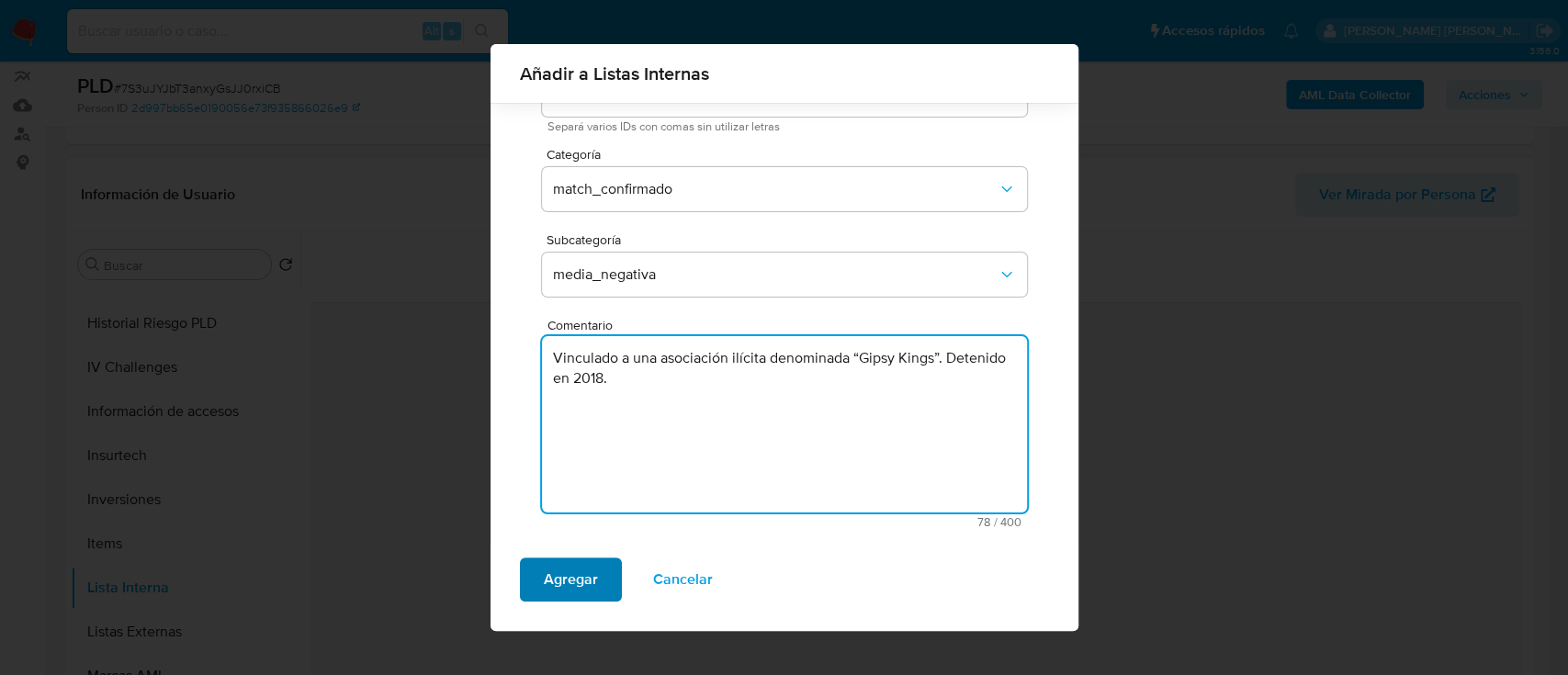
type textarea "Vinculado a una asociación ilícita denominada “Gipsy Kings”. Detenido en 2018."
click at [585, 505] on span "Agregar" at bounding box center [571, 579] width 54 height 40
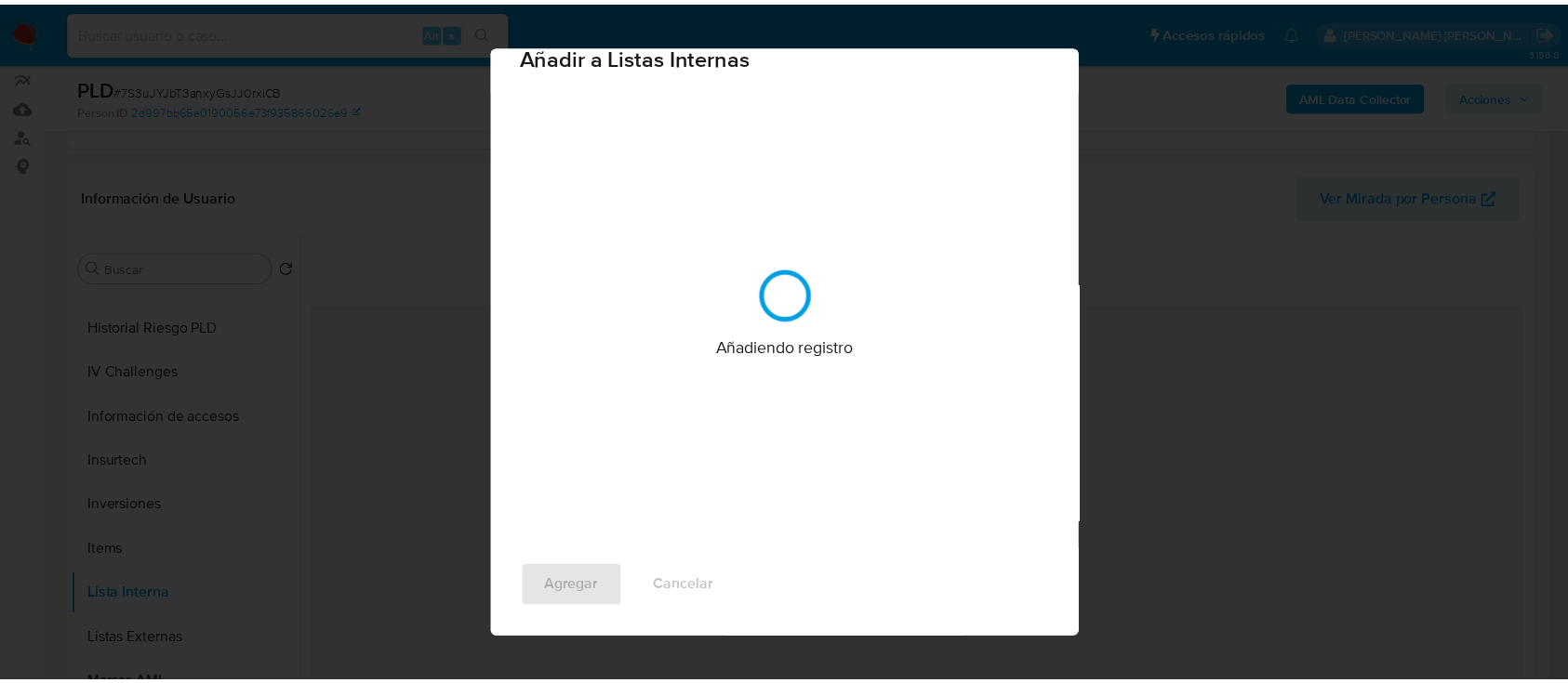
scroll to position [0, 0]
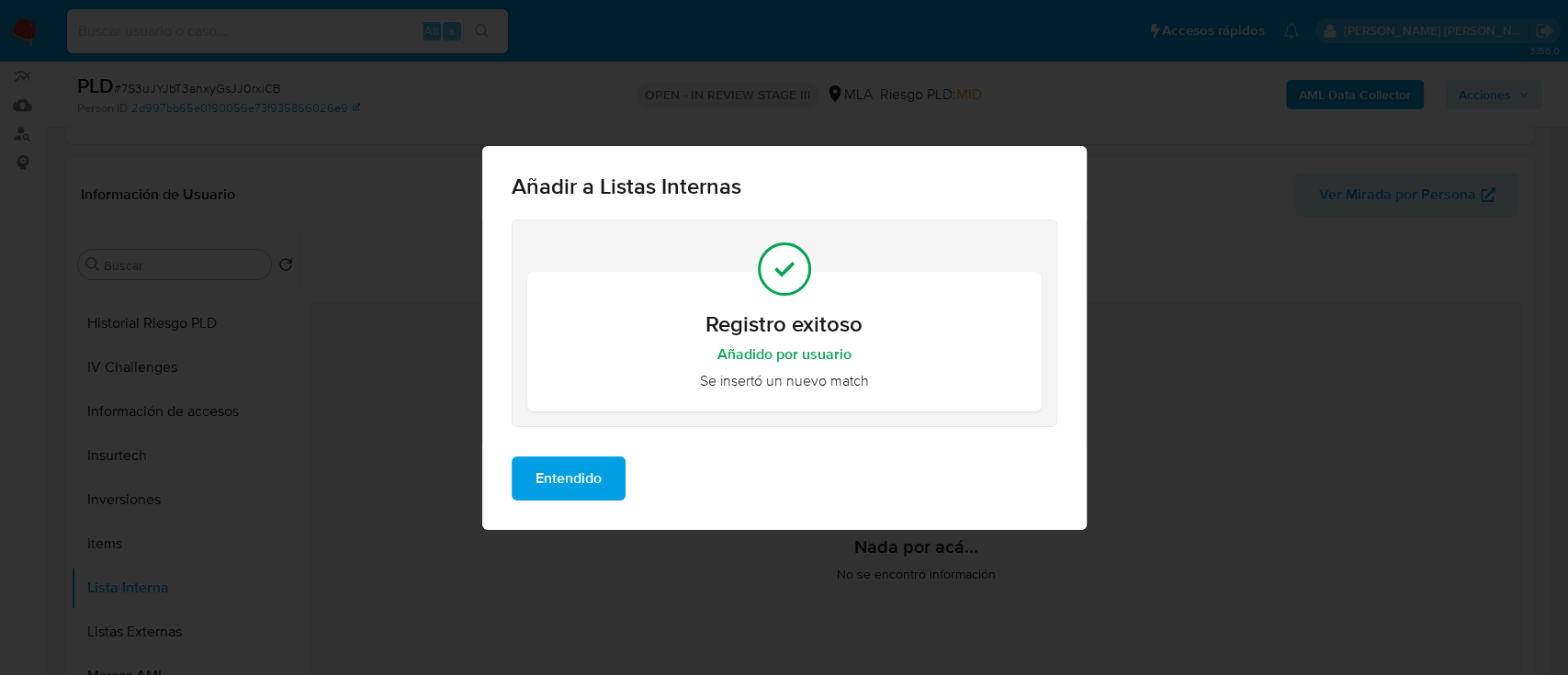
click at [579, 473] on span "Entendido" at bounding box center [569, 478] width 66 height 40
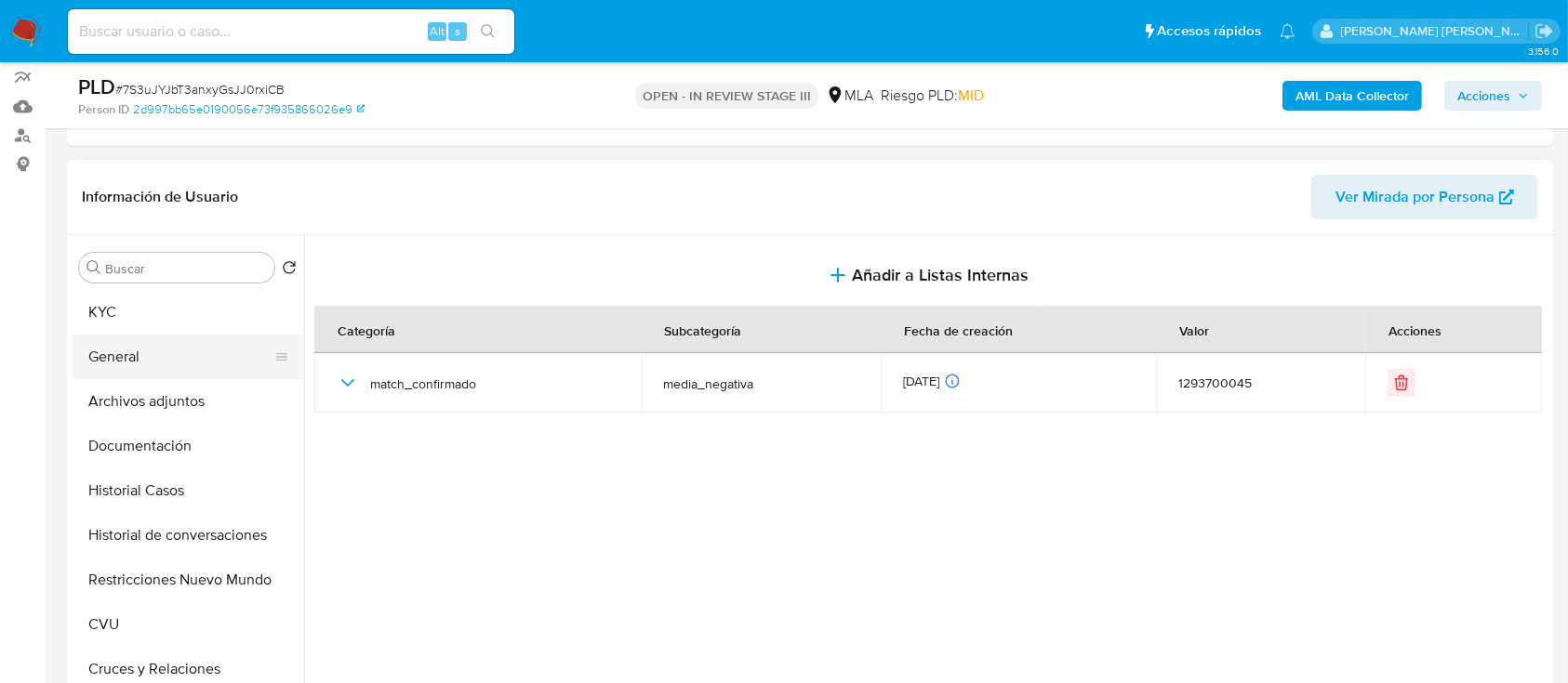
click at [157, 364] on button "General" at bounding box center [180, 357] width 218 height 44
